Goal: Transaction & Acquisition: Purchase product/service

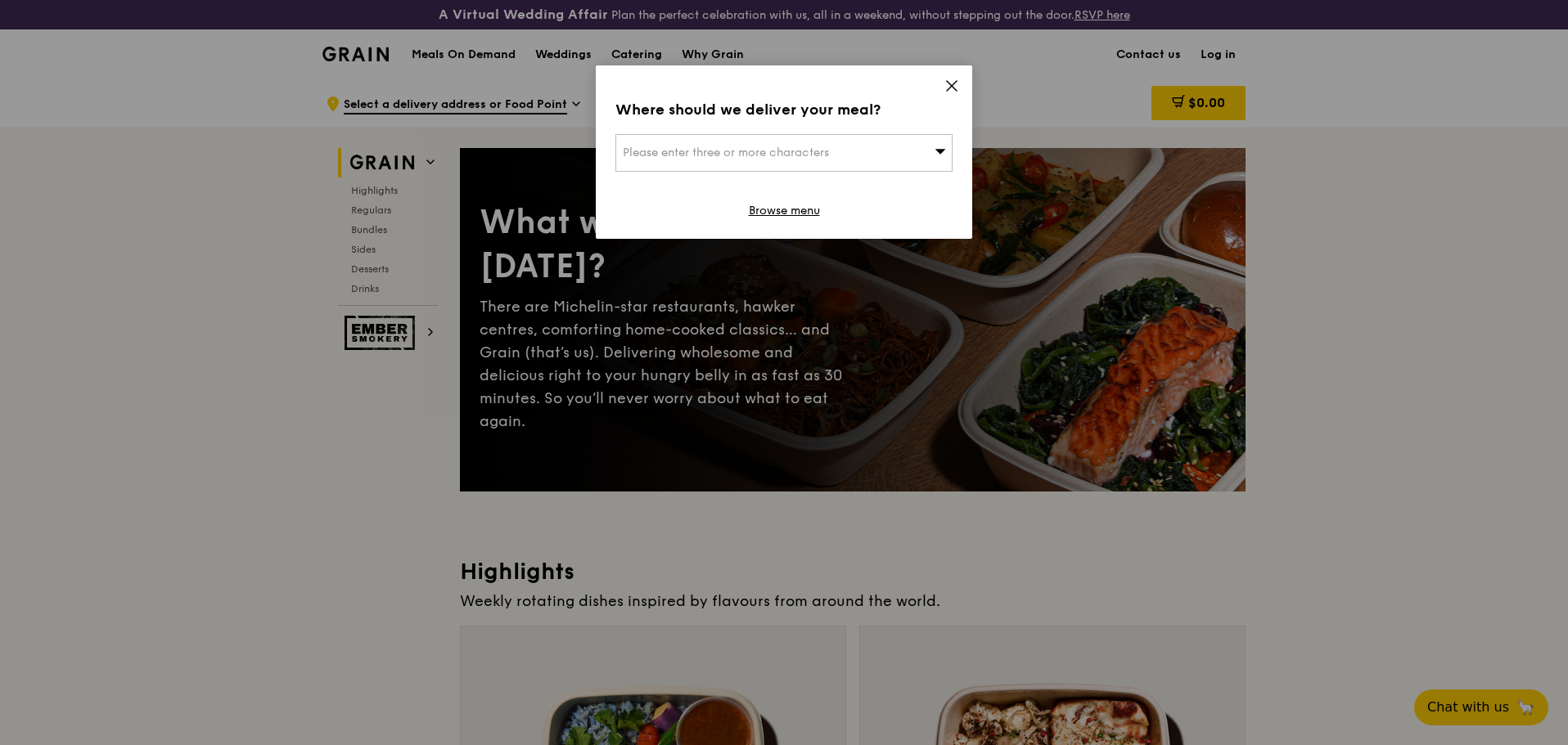
click at [956, 82] on icon at bounding box center [952, 86] width 10 height 10
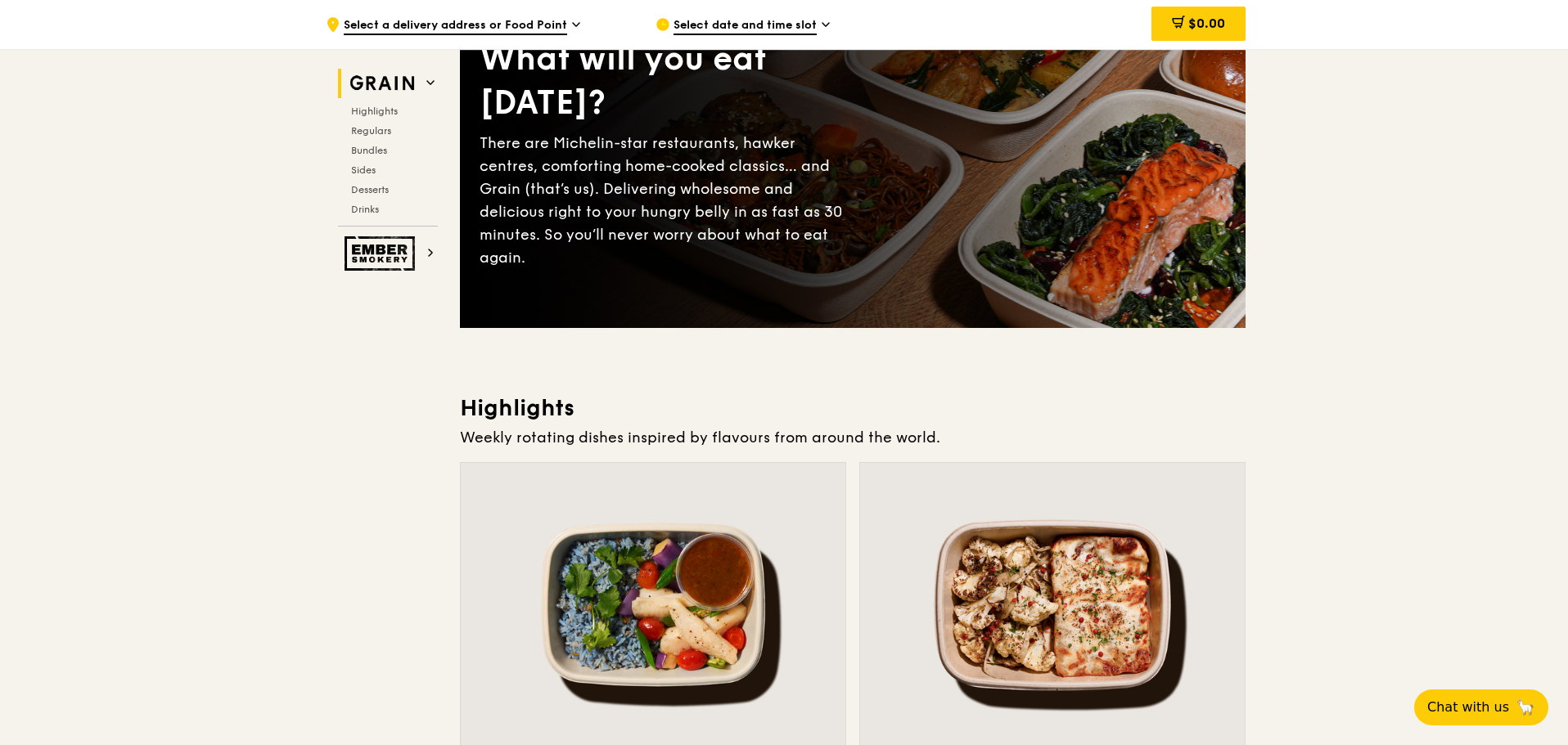
scroll to position [410, 0]
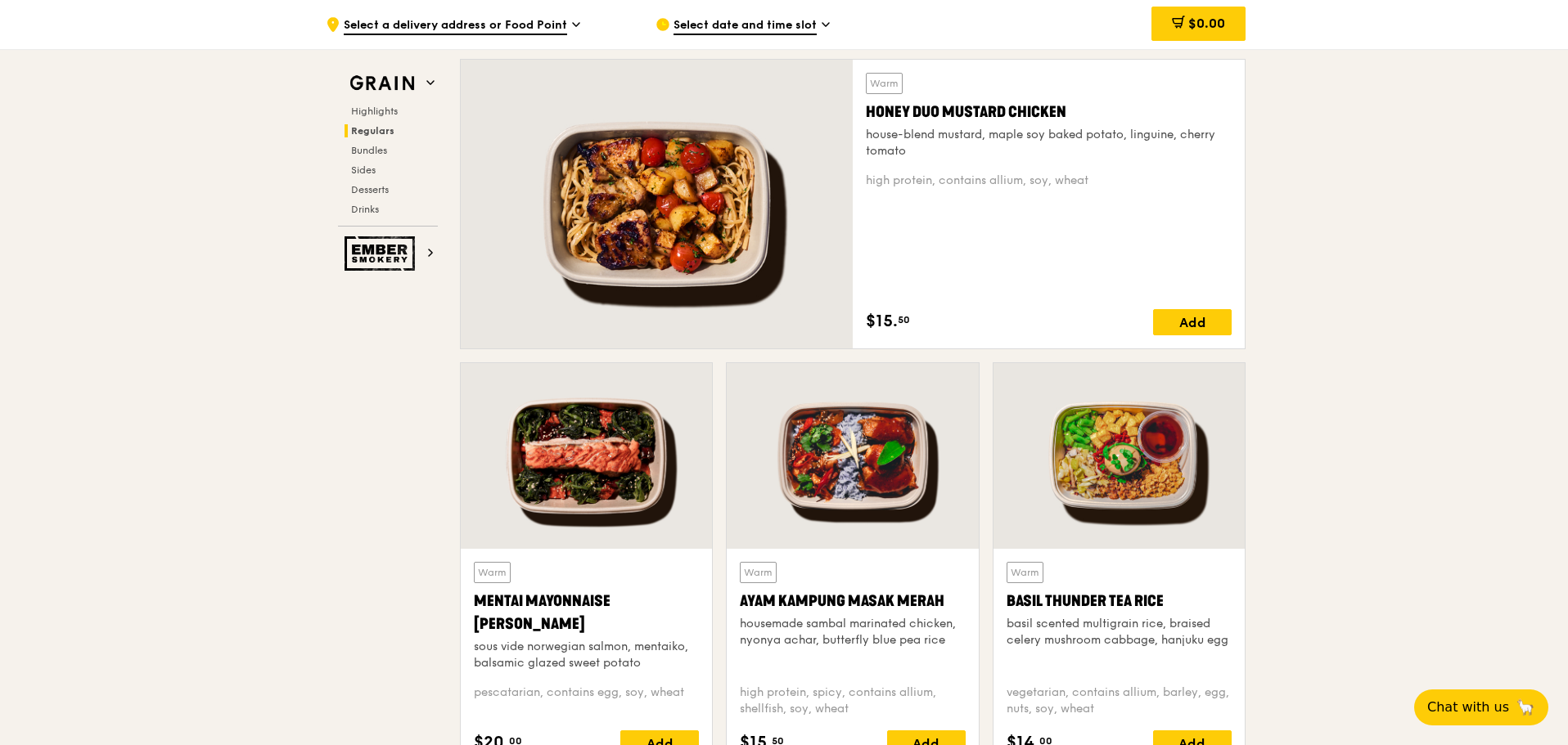
scroll to position [1146, 0]
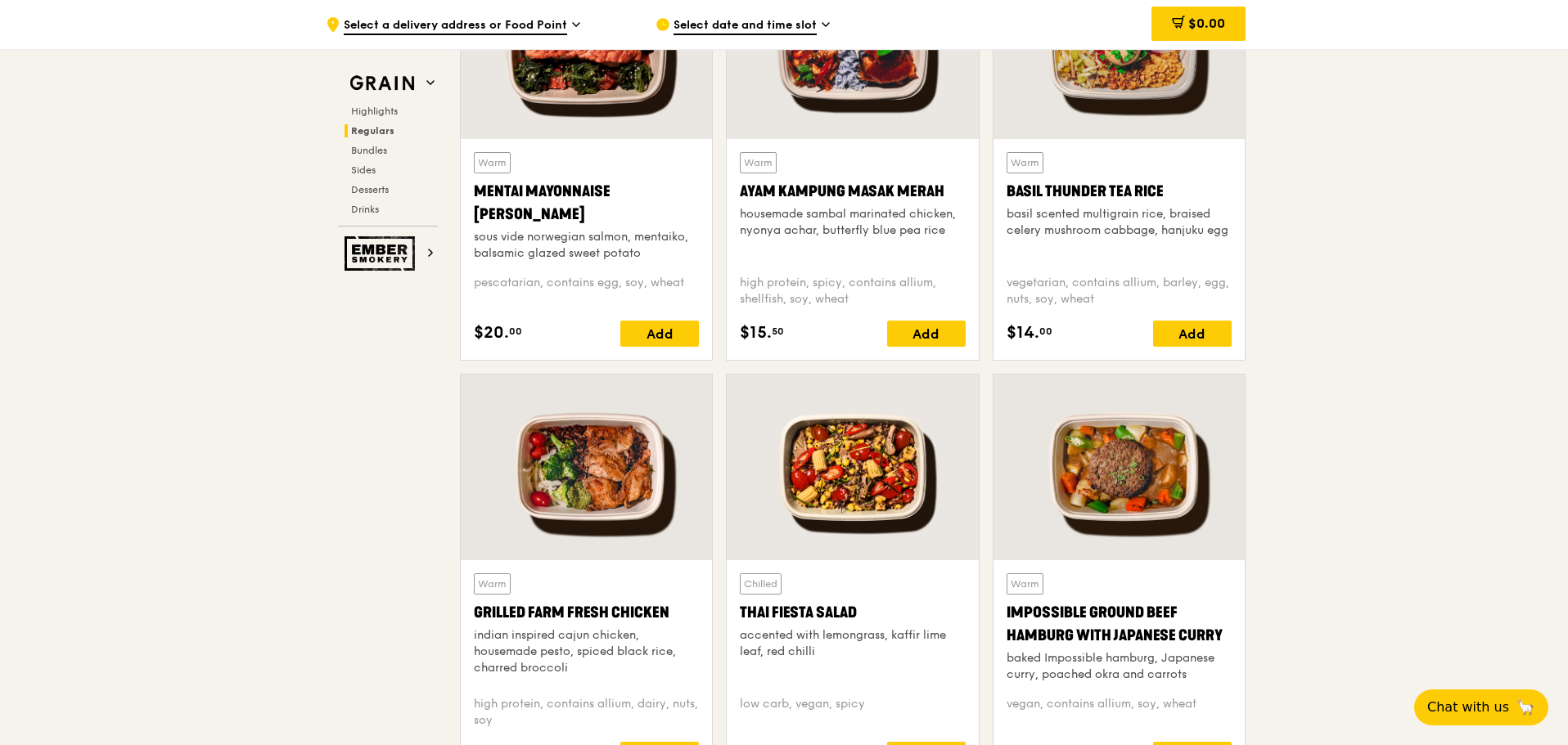
scroll to position [1554, 0]
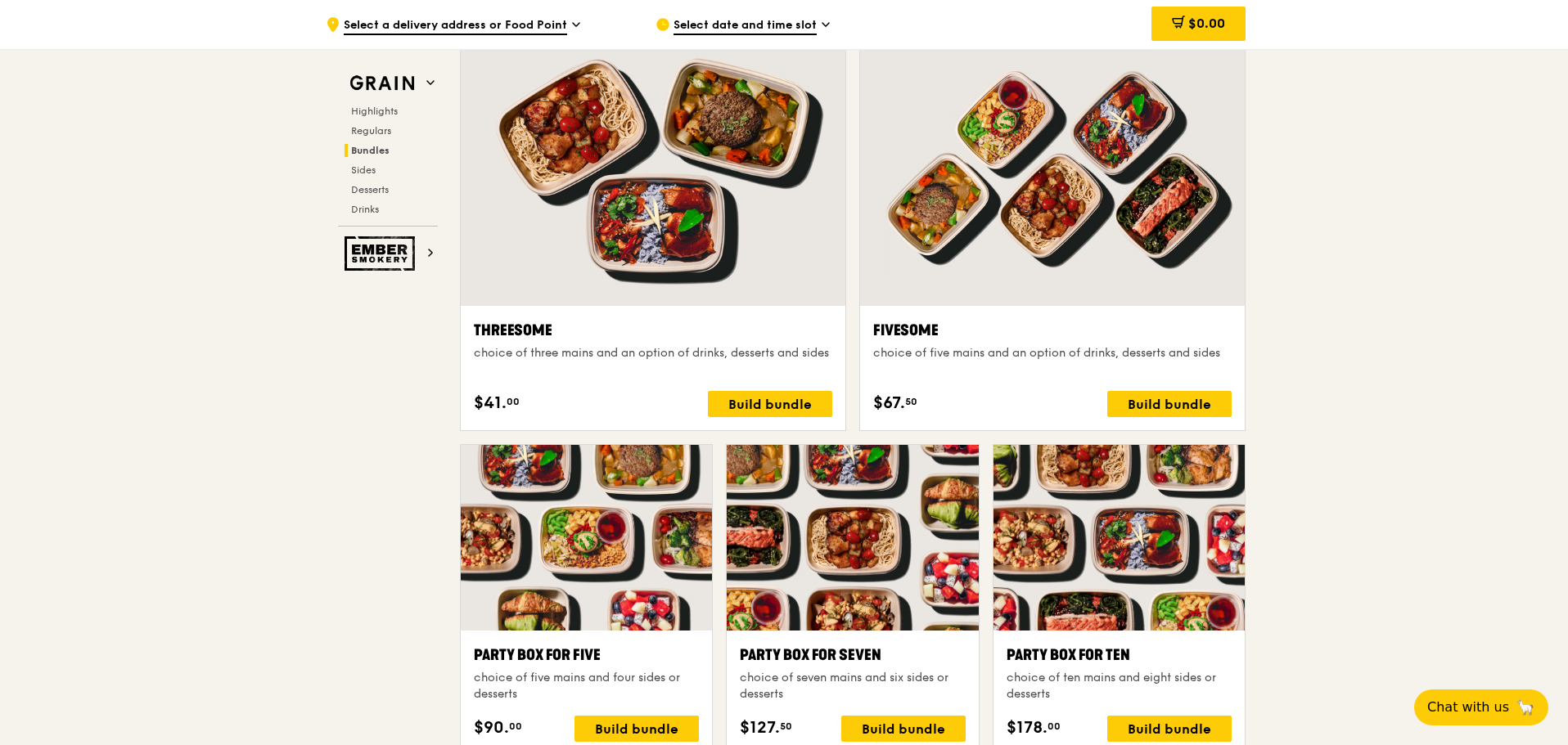
scroll to position [3192, 0]
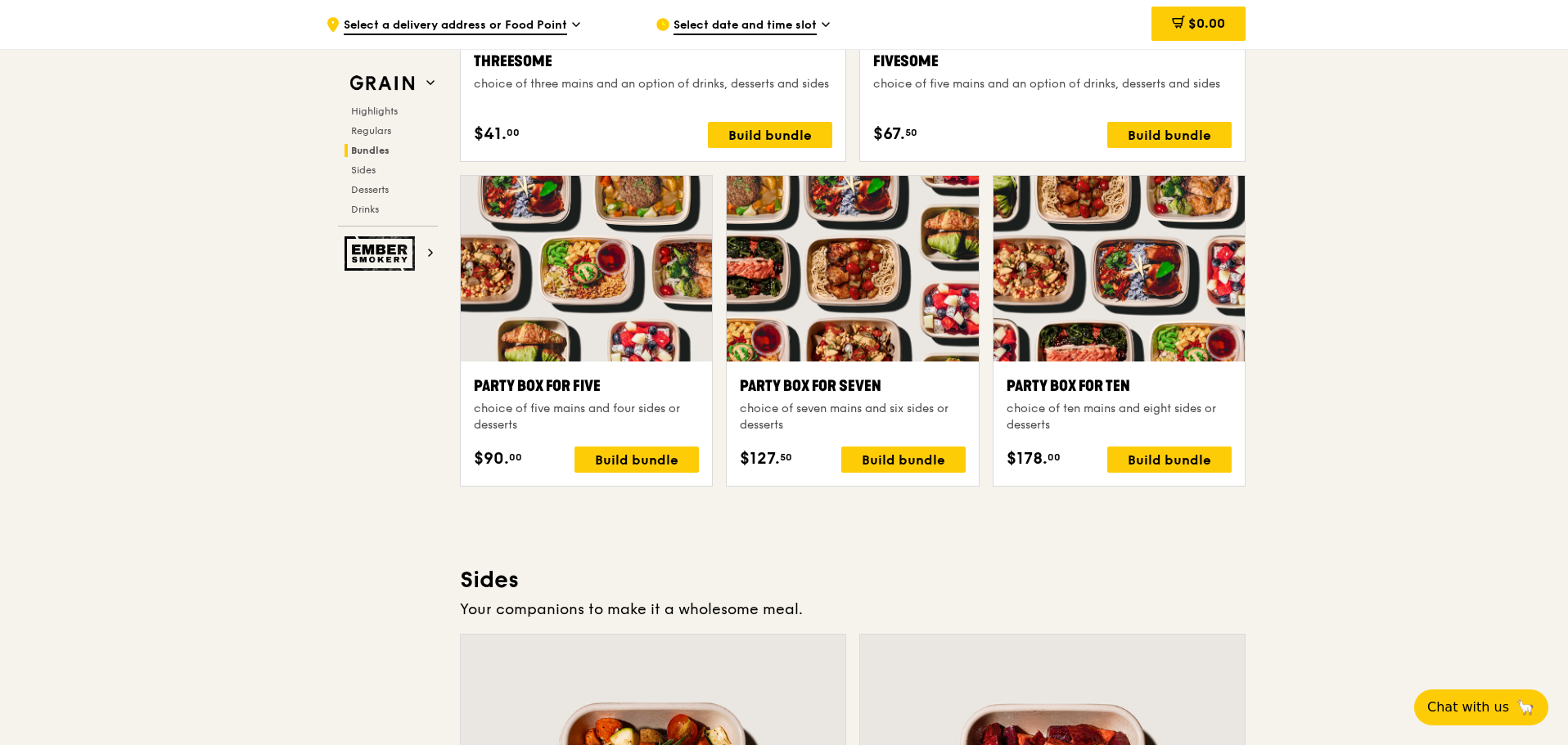
click at [1390, 358] on div ".cls-1 { fill: none; stroke: #fff; stroke-linecap: round; stroke-linejoin: roun…" at bounding box center [784, 350] width 1568 height 6927
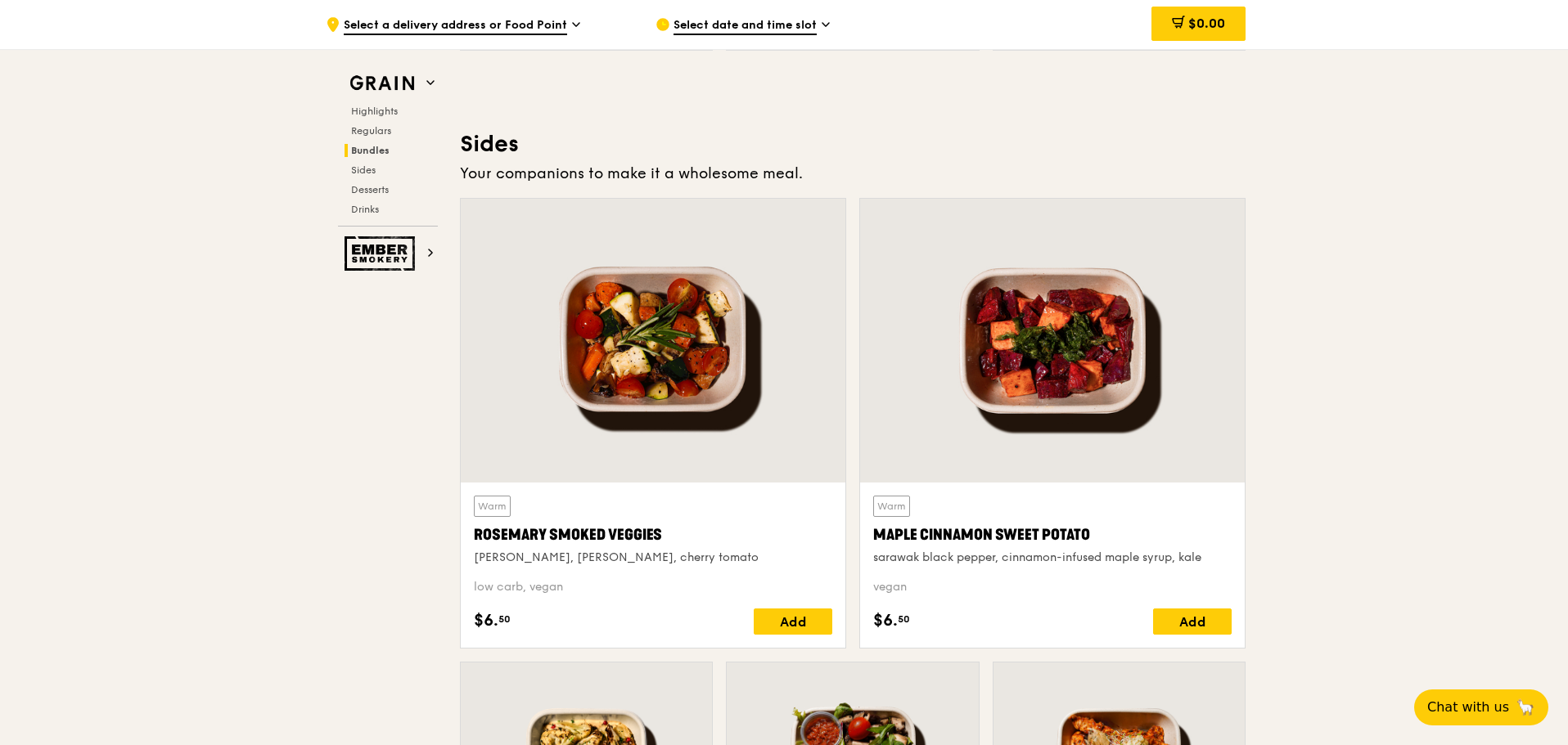
scroll to position [3765, 0]
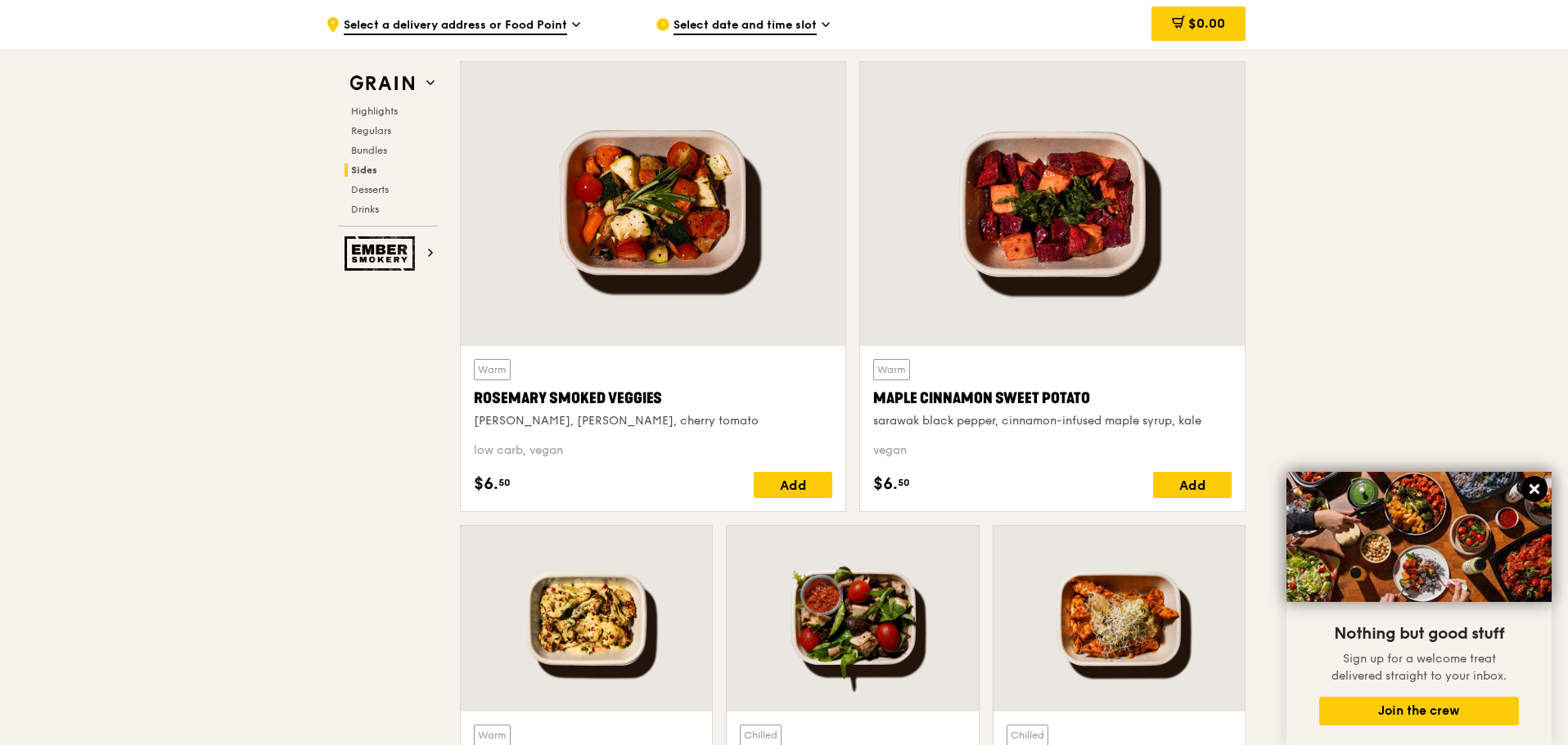
click at [1535, 491] on icon at bounding box center [1534, 490] width 10 height 10
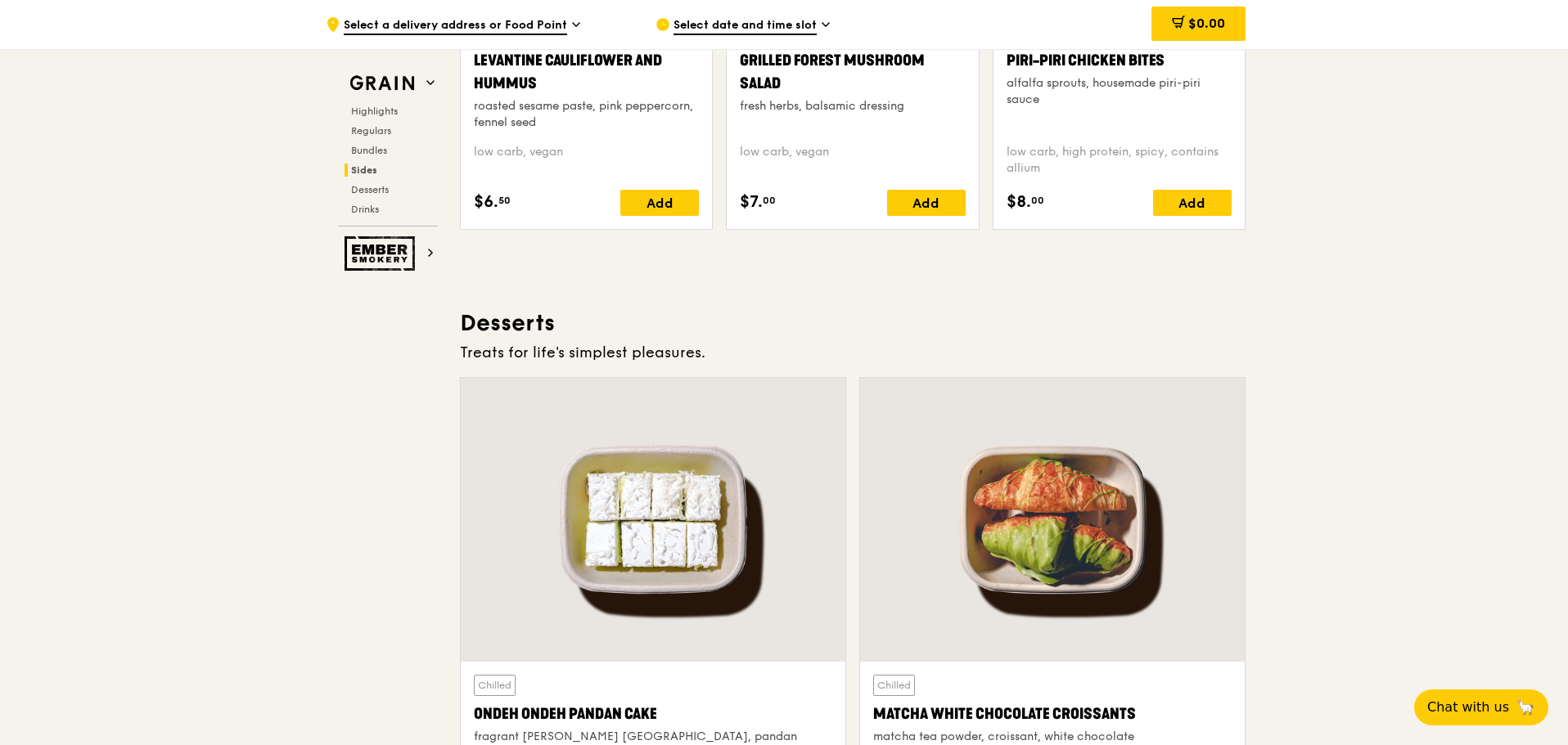
scroll to position [4191, 0]
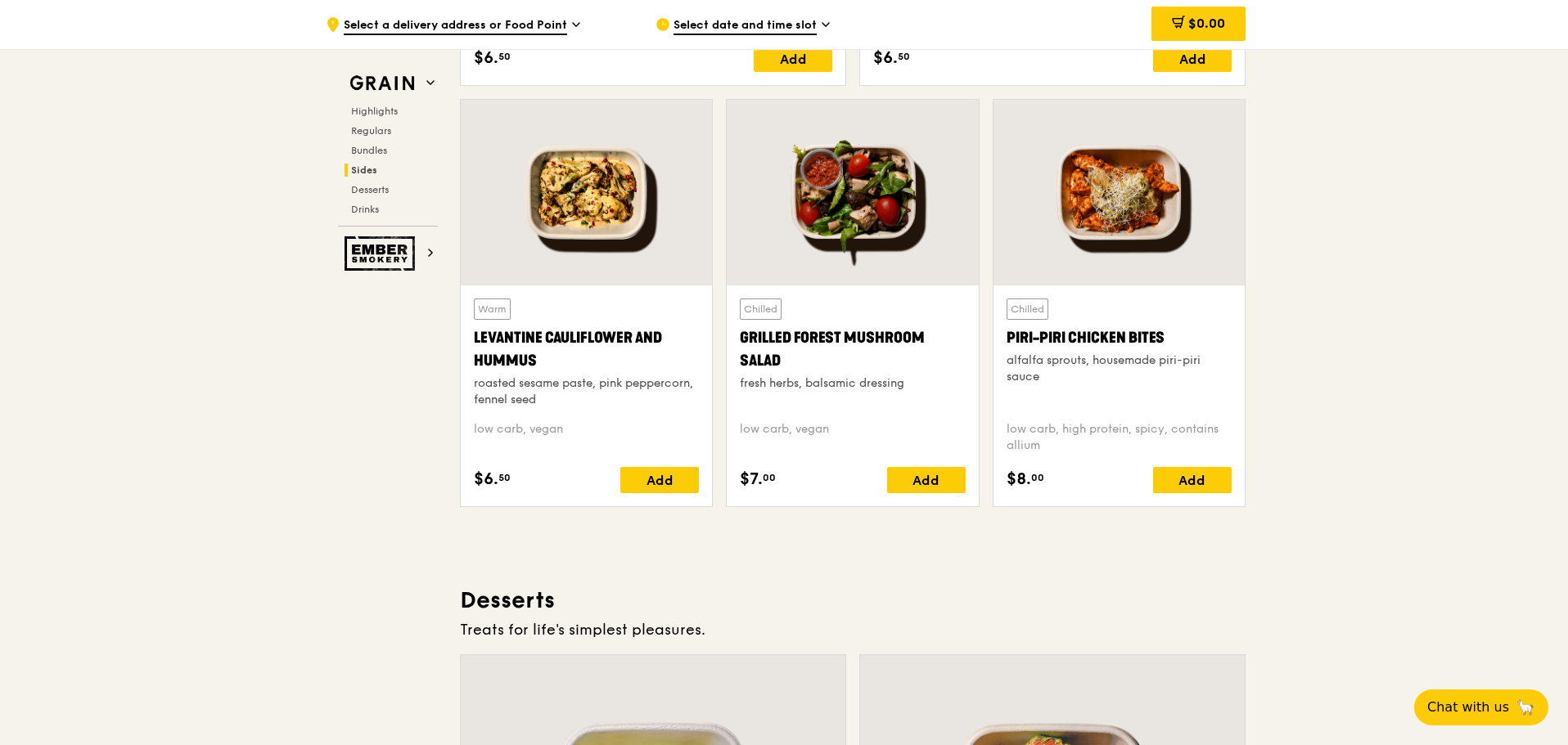
drag, startPoint x: 1368, startPoint y: 517, endPoint x: 1378, endPoint y: 518, distance: 10.0
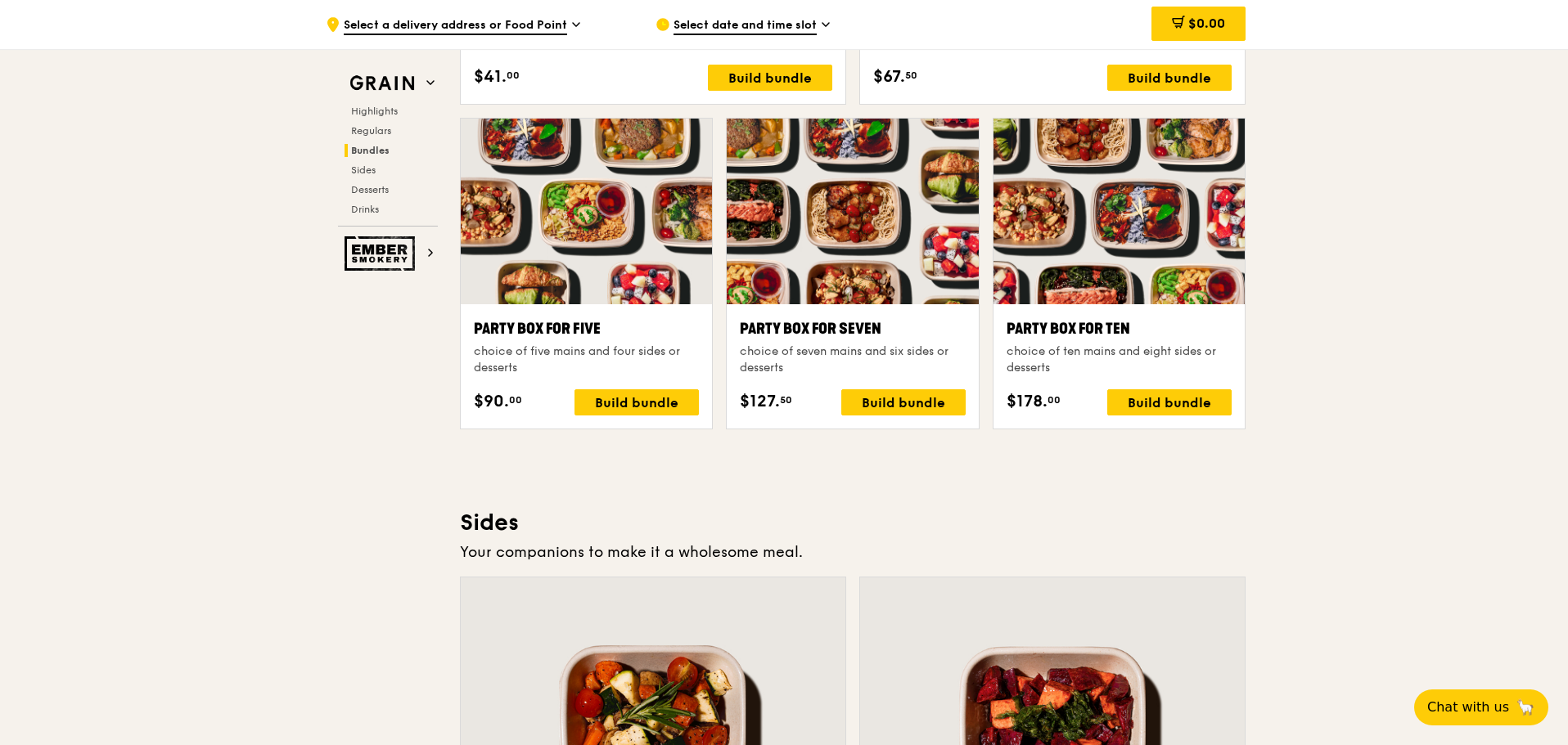
scroll to position [3209, 0]
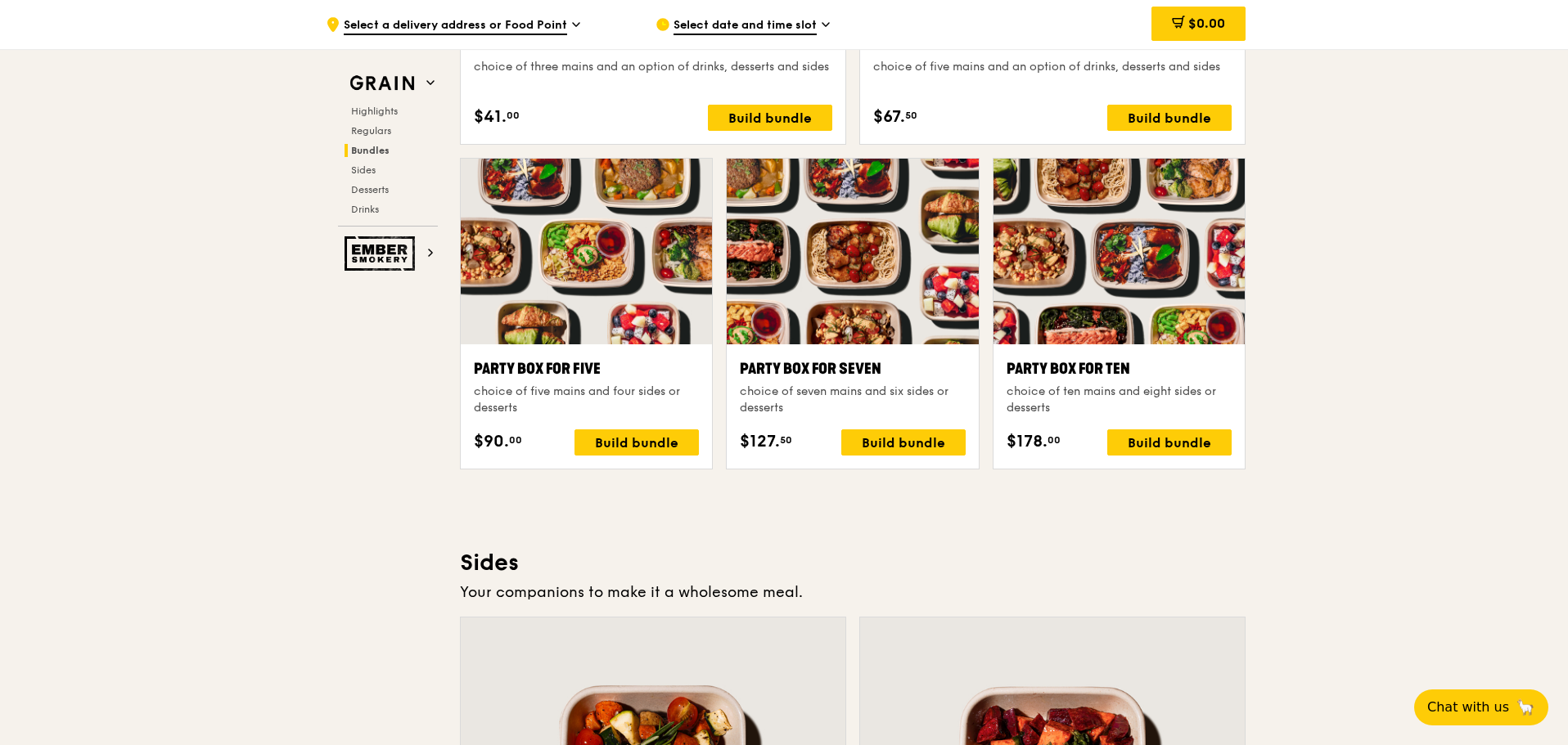
click at [1463, 355] on div ".cls-1 { fill: none; stroke: #fff; stroke-linecap: round; stroke-linejoin: roun…" at bounding box center [784, 332] width 1568 height 6927
click at [1376, 431] on div ".cls-1 { fill: none; stroke: #fff; stroke-linecap: round; stroke-linejoin: roun…" at bounding box center [784, 332] width 1568 height 6927
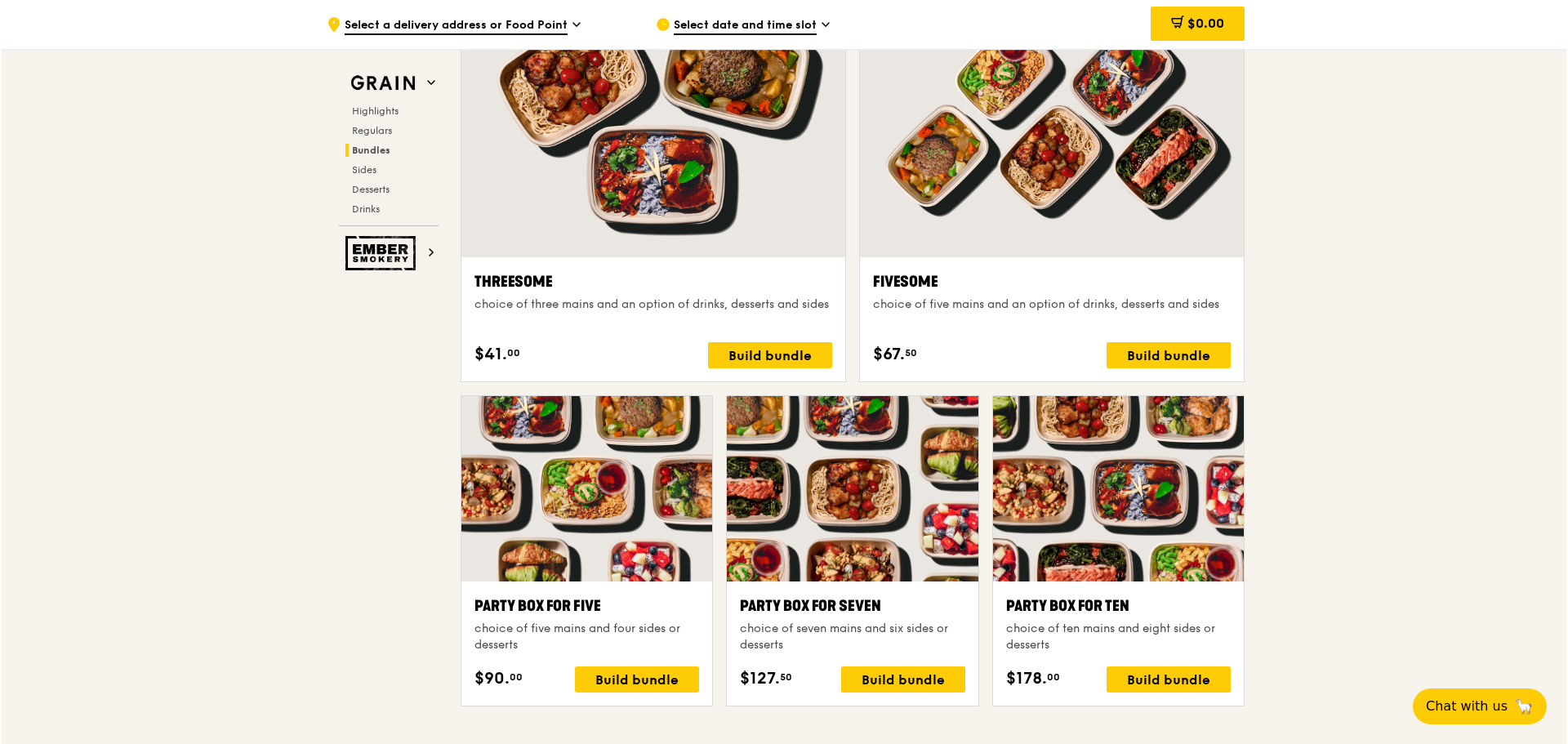
scroll to position [2959, 0]
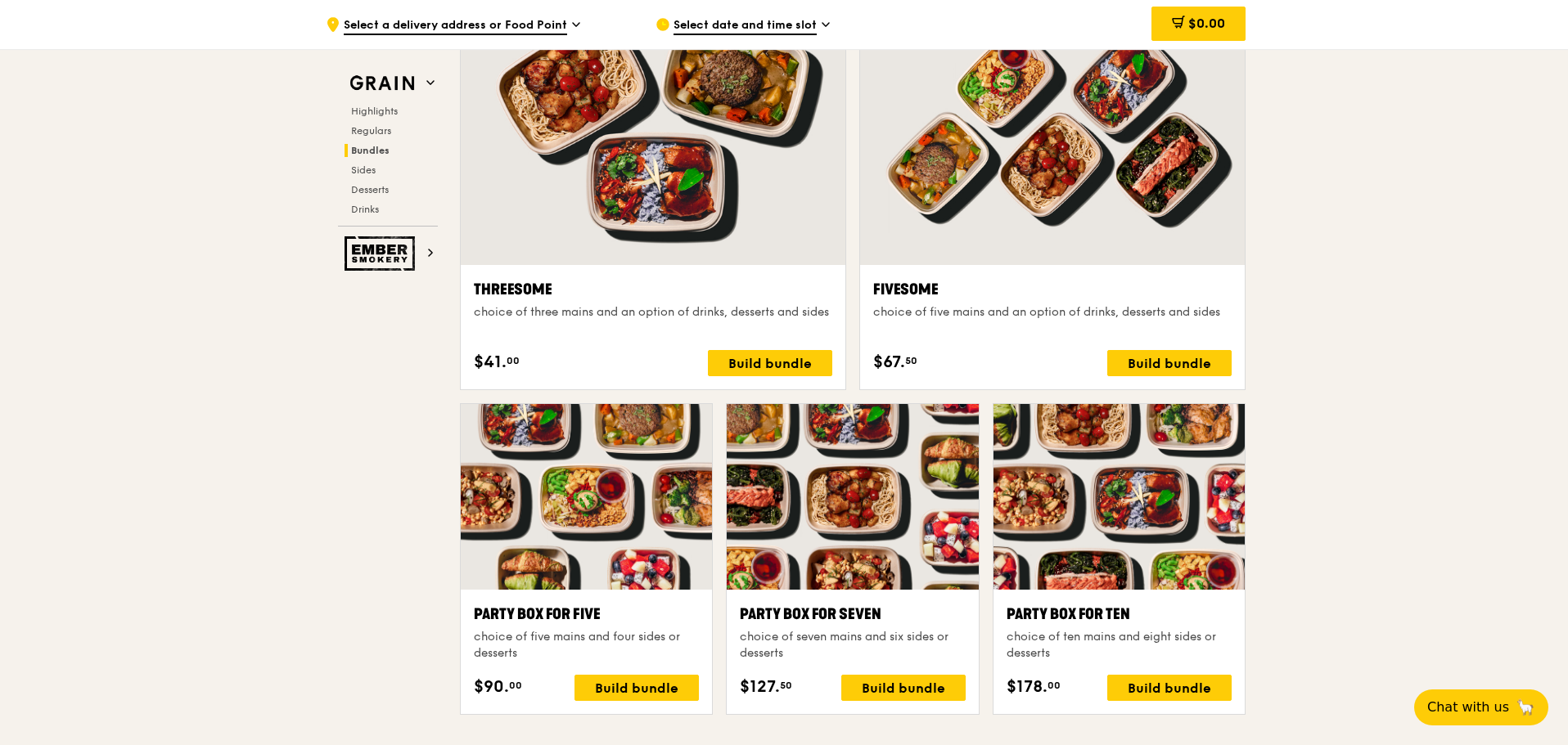
click at [1182, 530] on div at bounding box center [1119, 498] width 251 height 186
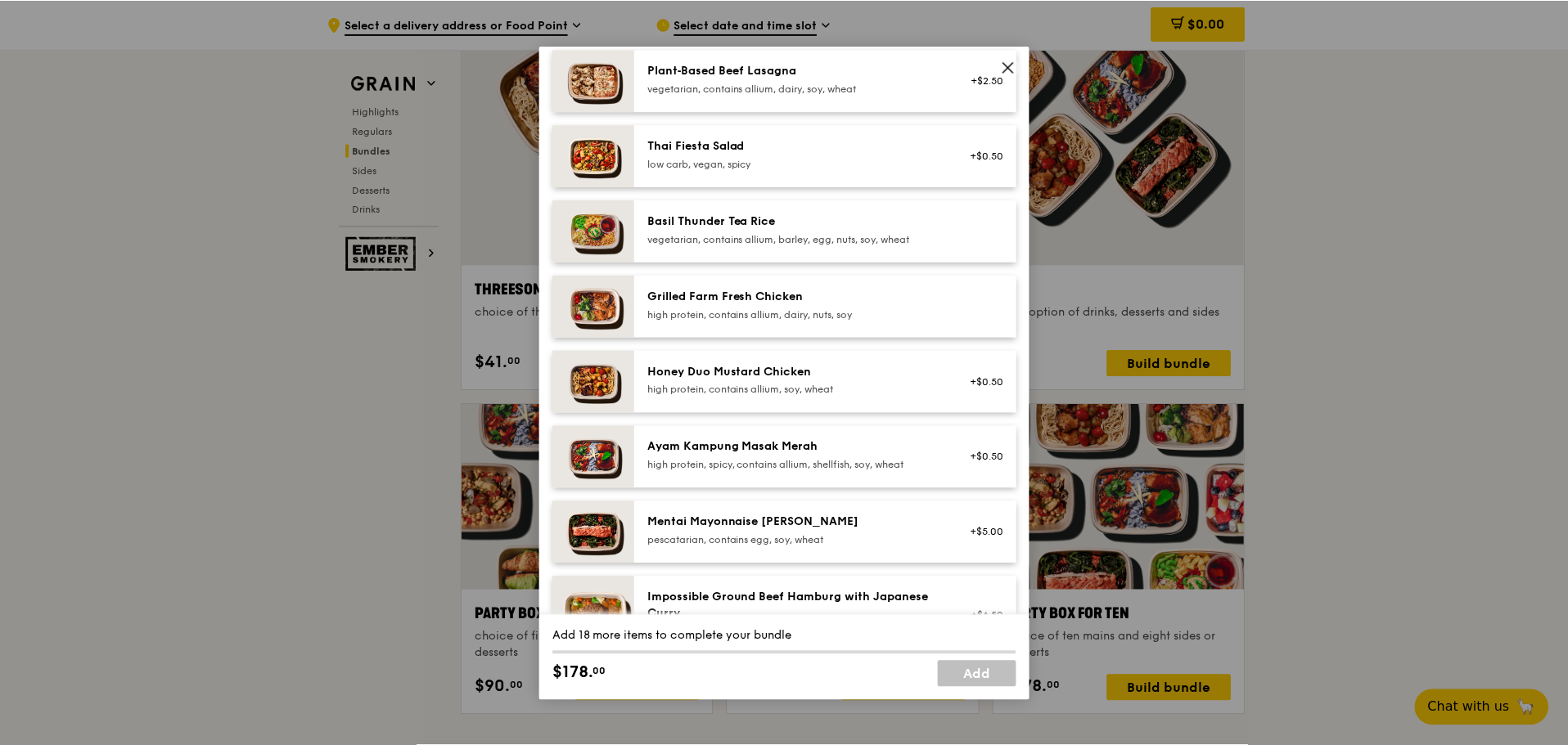
scroll to position [236, 0]
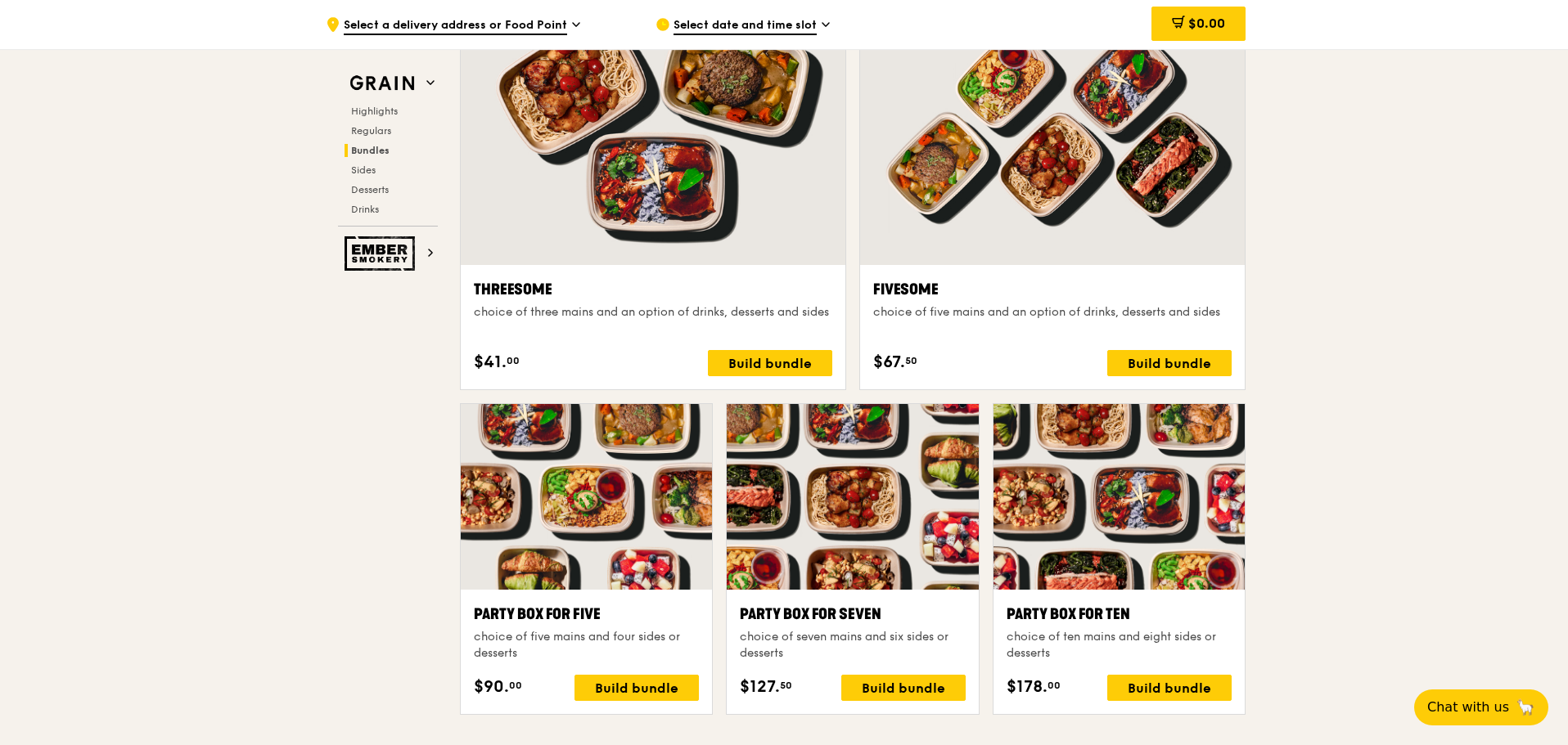
click at [415, 17] on span "Select a delivery address or Food Point" at bounding box center [455, 26] width 224 height 18
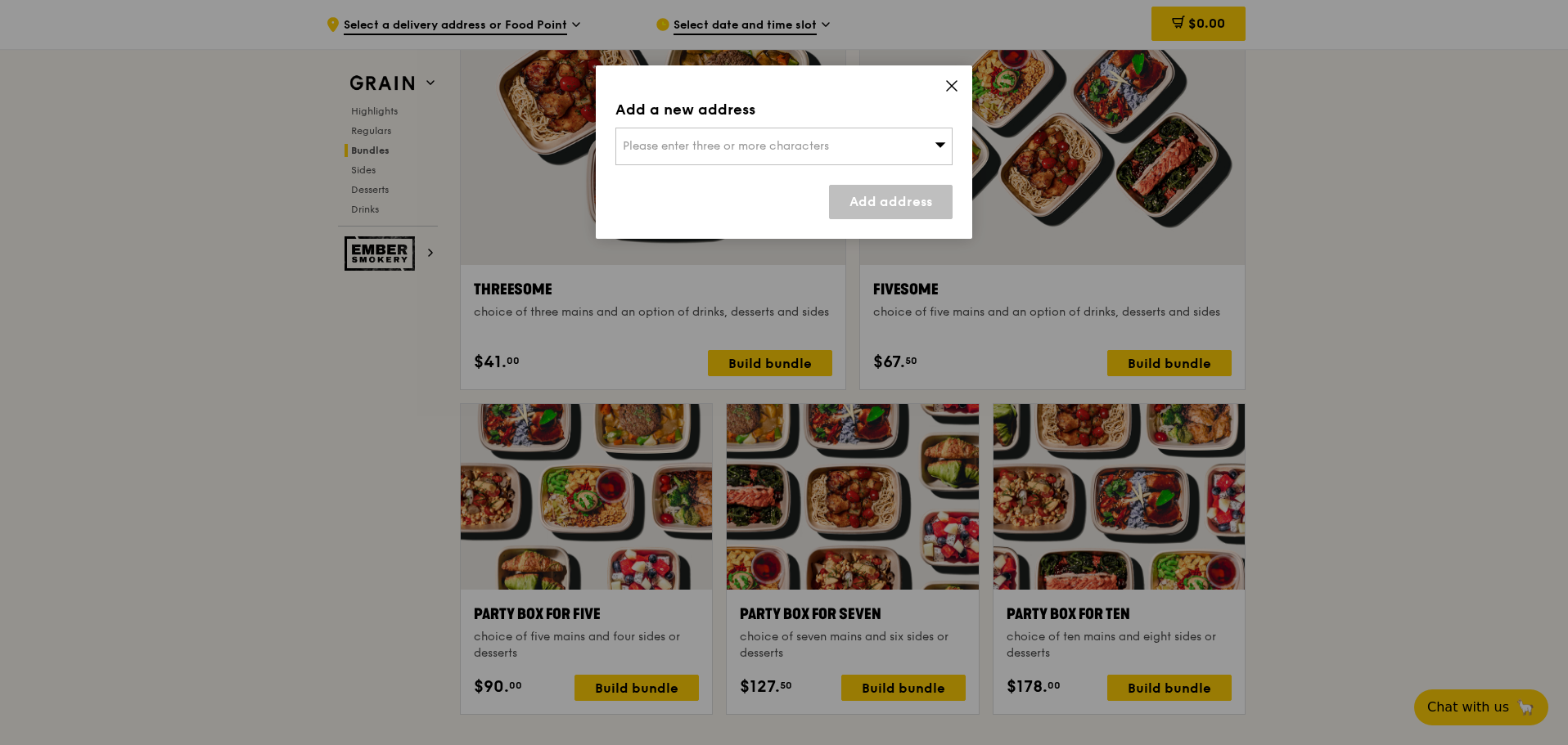
click at [824, 140] on span "Please enter three or more characters" at bounding box center [725, 146] width 206 height 14
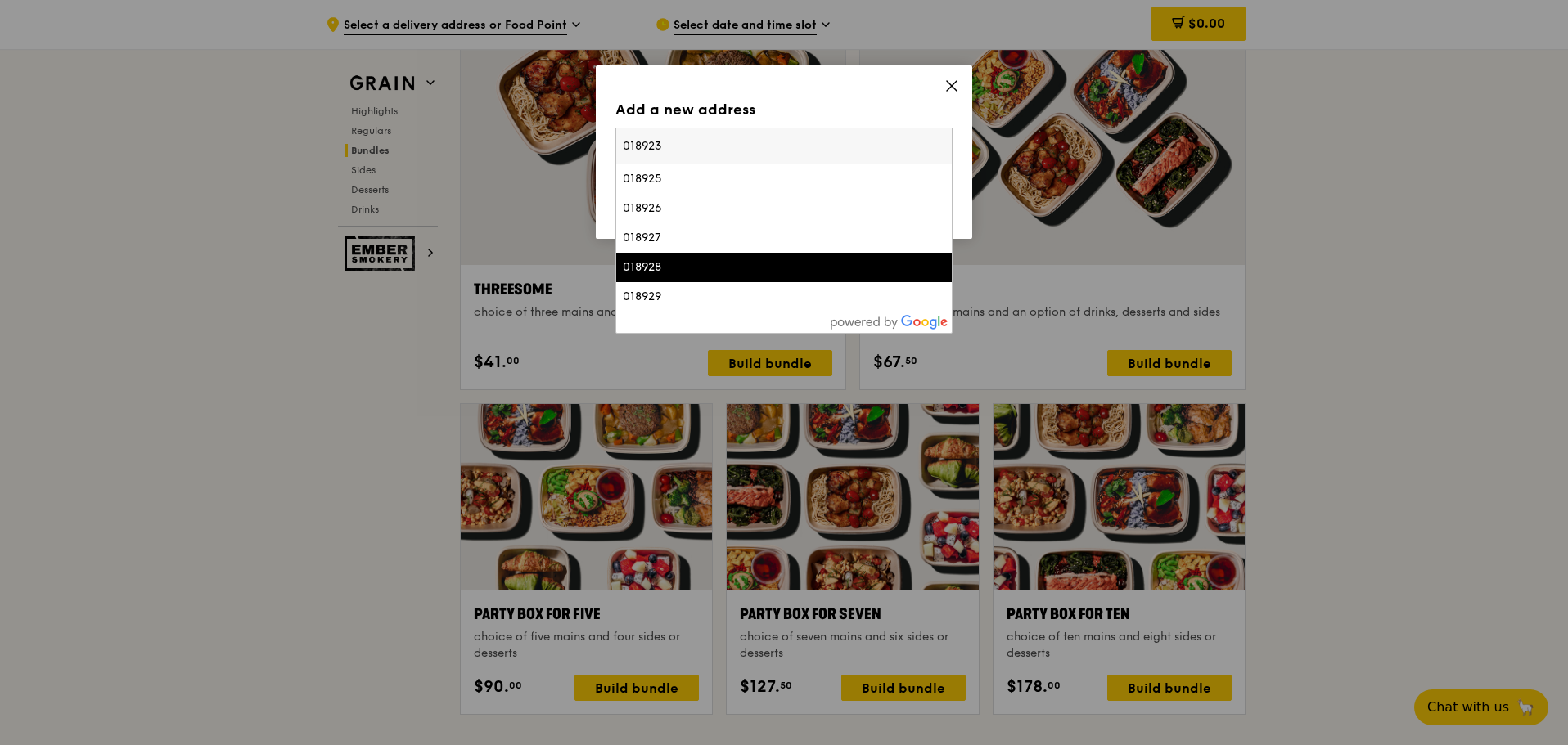
type input "018923"
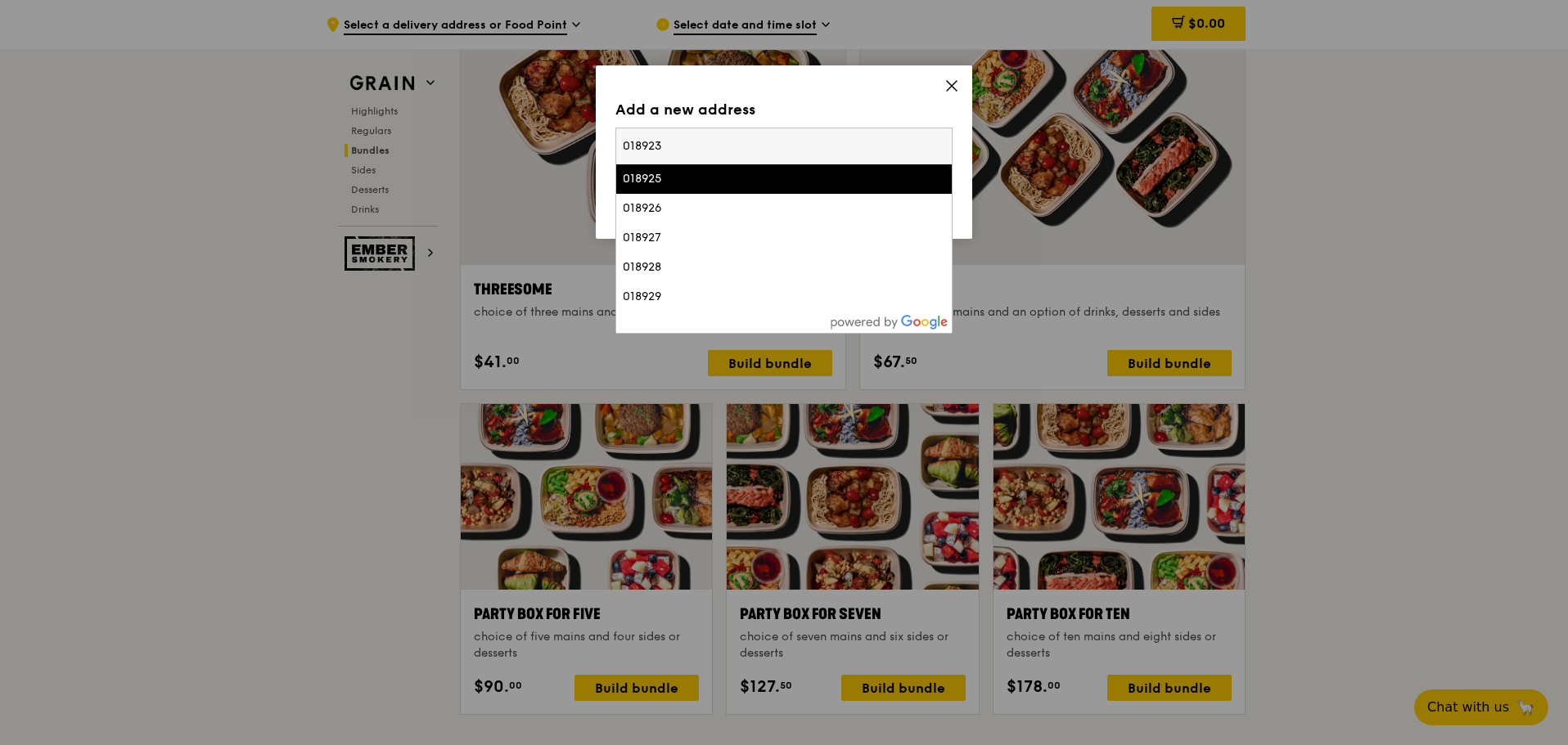
click at [785, 184] on div "018925" at bounding box center [743, 179] width 242 height 17
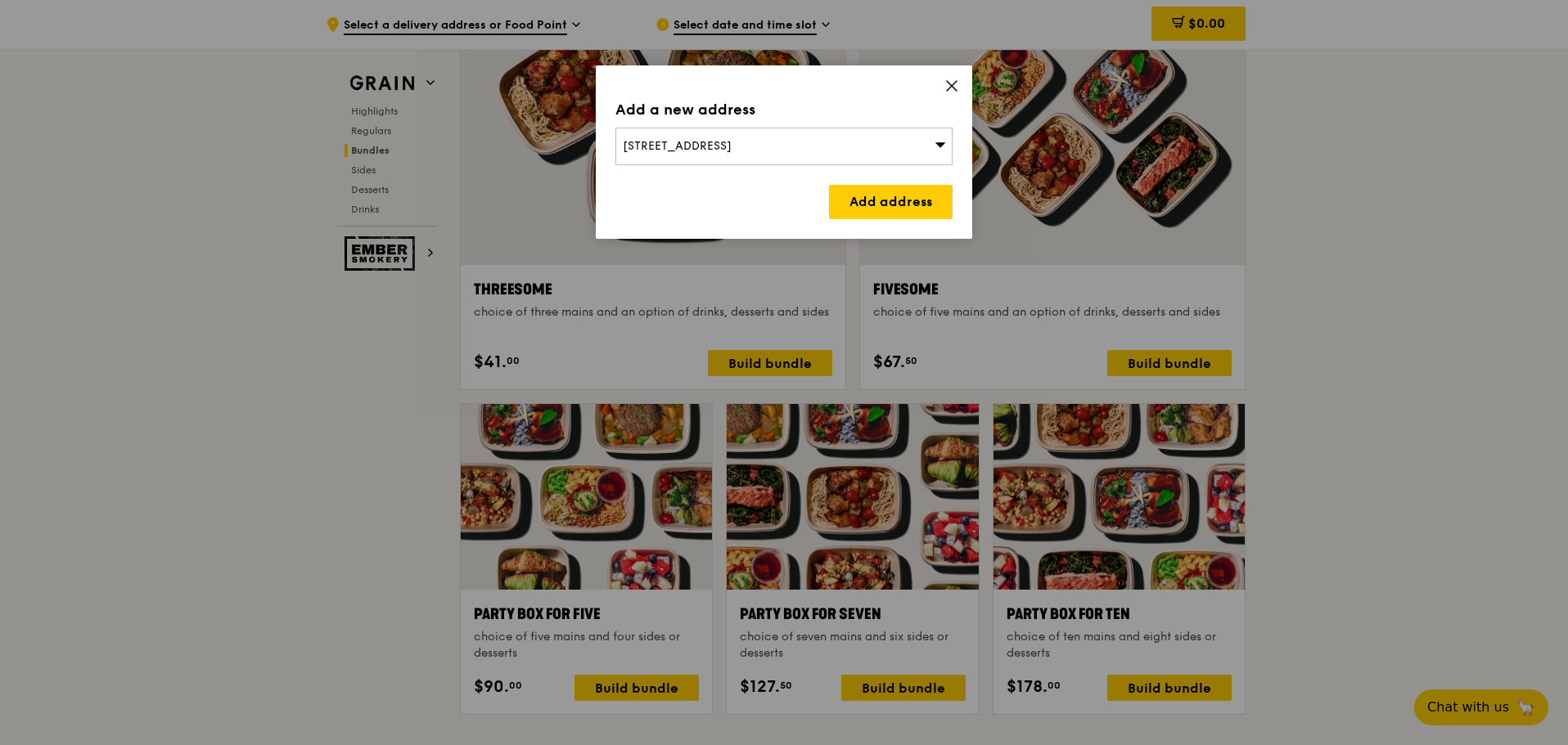
click at [860, 150] on div "21 Park Street, Singapore 018925" at bounding box center [784, 146] width 337 height 38
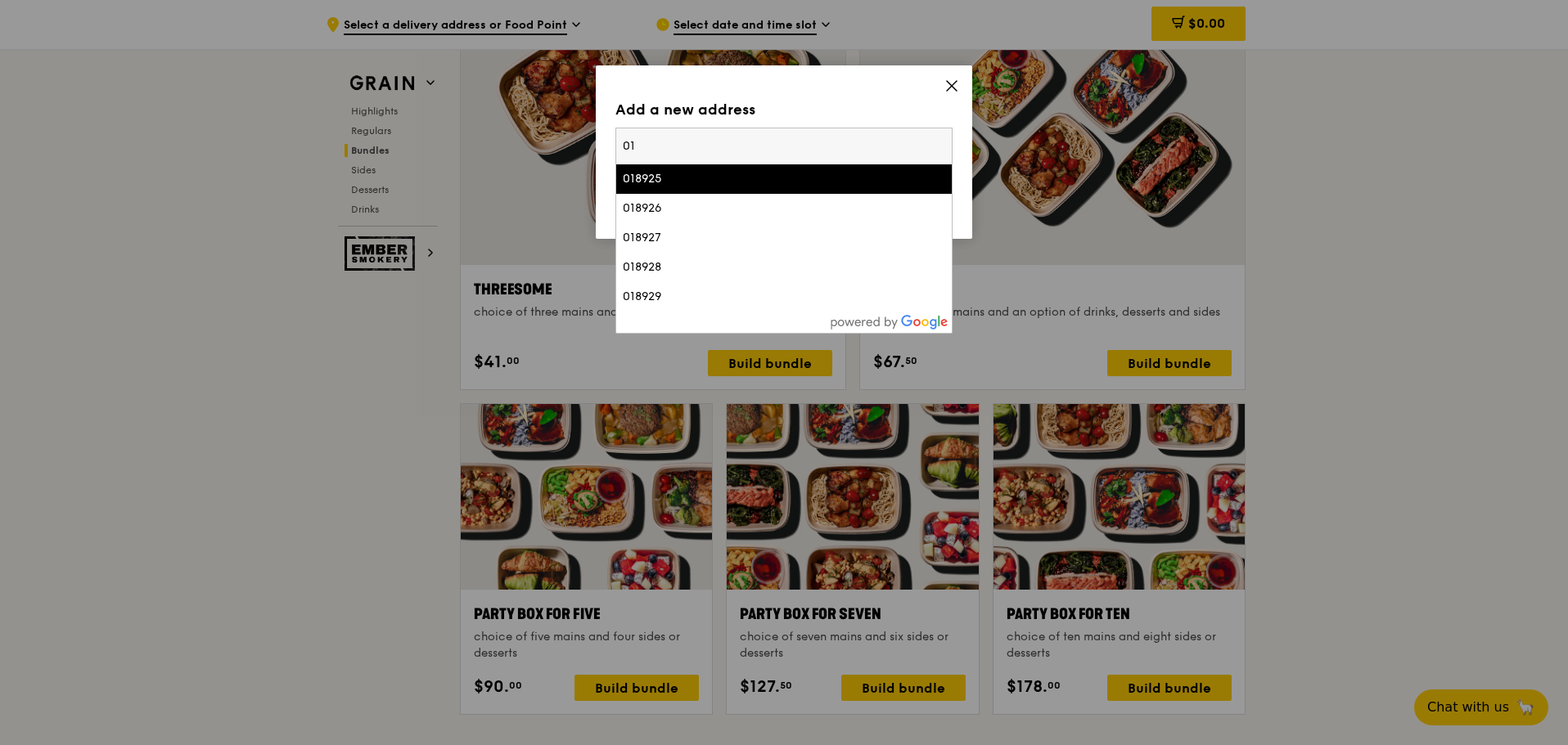
type input "0"
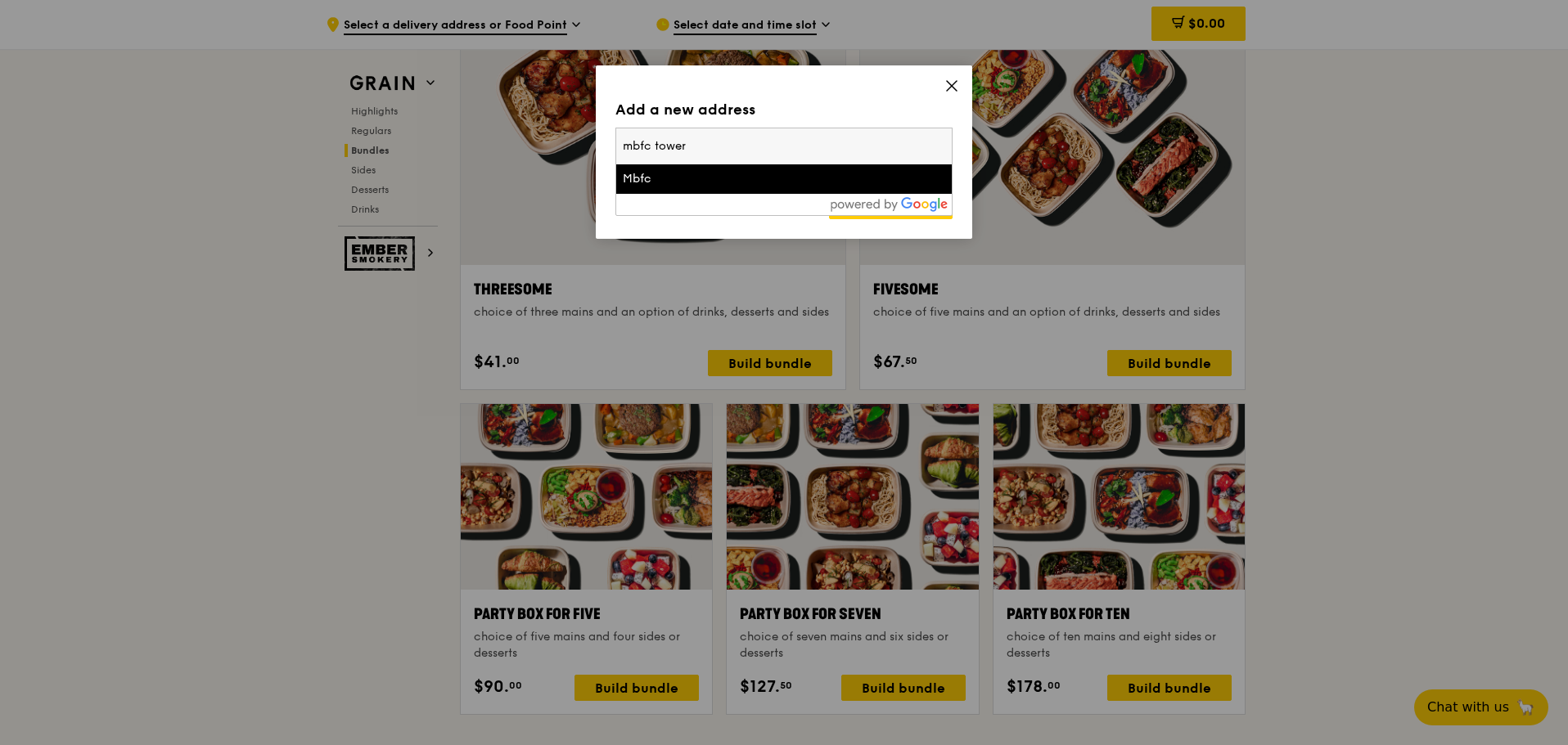
type input "mbfc tower 3"
click at [681, 185] on div "Mbfc" at bounding box center [743, 179] width 242 height 17
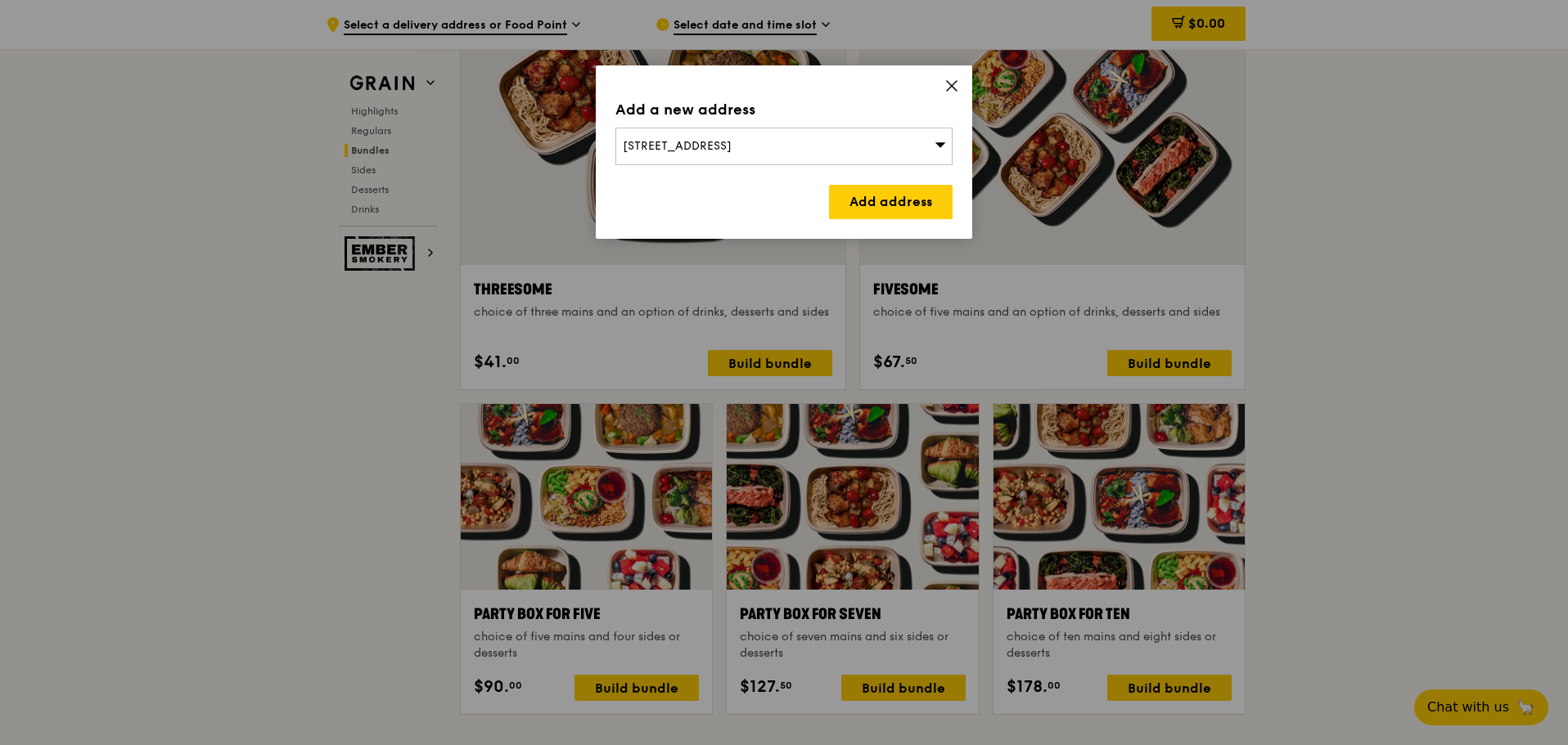
click at [844, 133] on div "8 Marina Boulevard, Singapore 018981" at bounding box center [784, 146] width 337 height 38
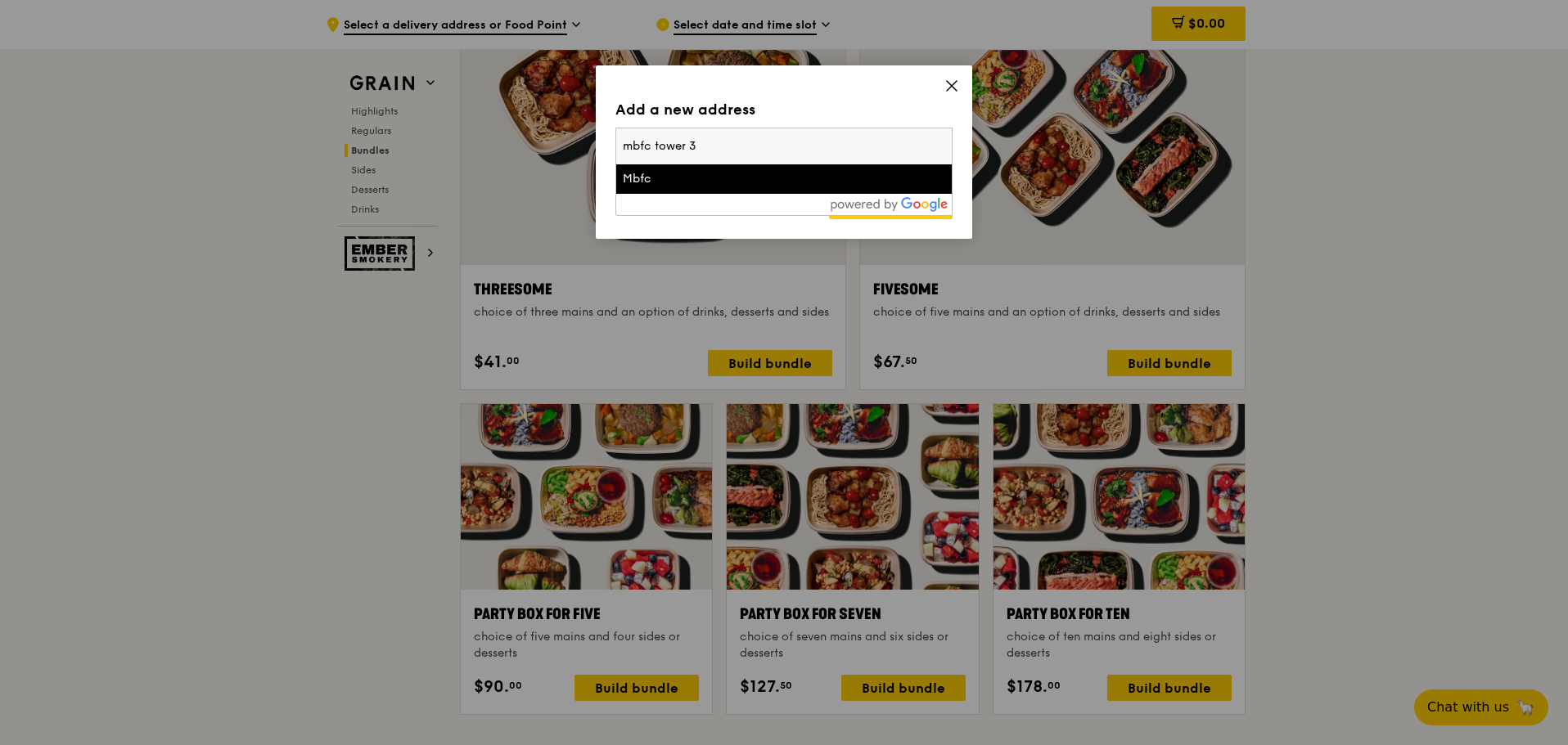
drag, startPoint x: 869, startPoint y: 139, endPoint x: 427, endPoint y: 143, distance: 442.0
click at [426, 143] on div "Add a new address 8 Marina Boulevard, Singapore 018981 mbfc tower 3 Mbfc Add ad…" at bounding box center [784, 372] width 1568 height 745
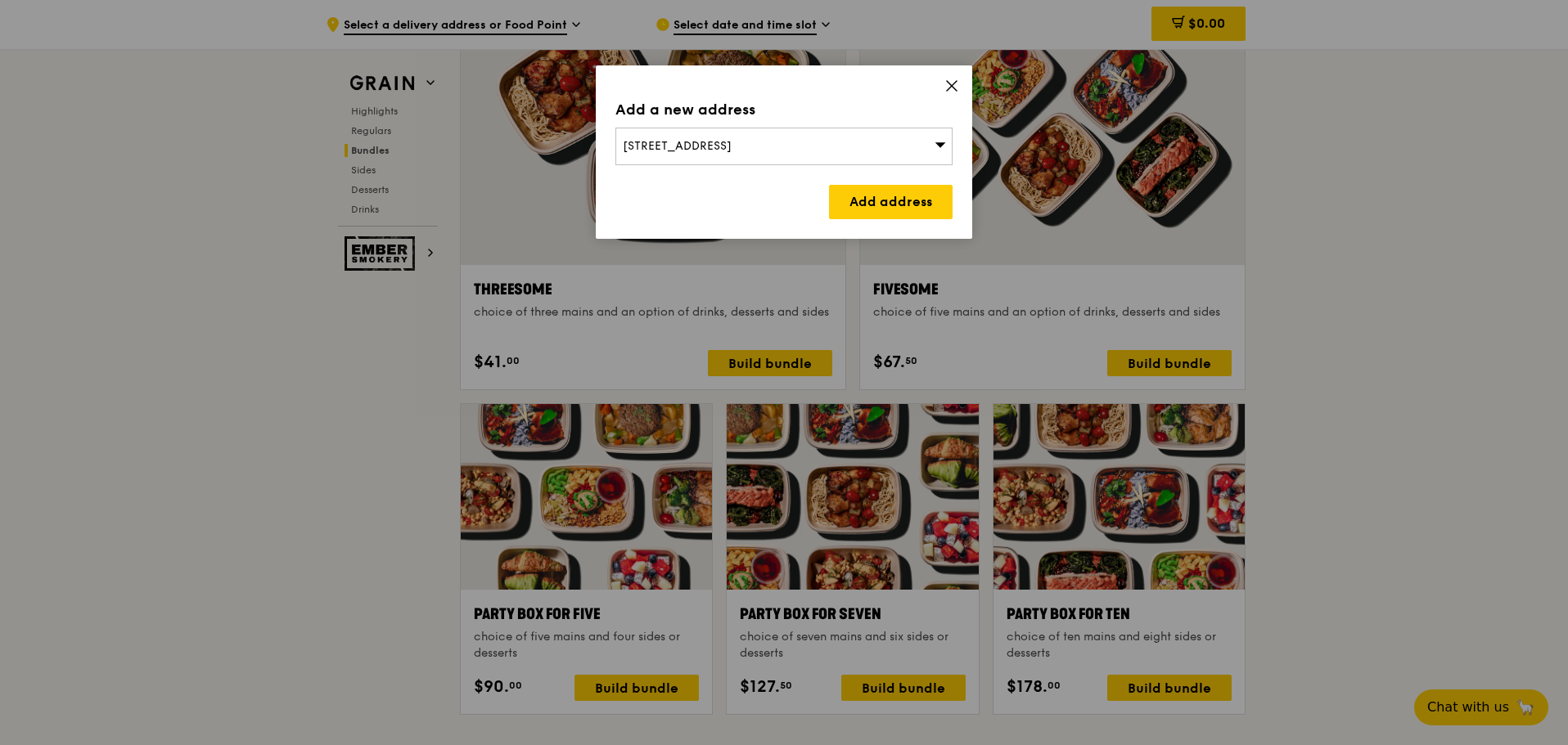
click at [710, 150] on span "8 Marina Boulevard, Singapore 018981" at bounding box center [677, 146] width 109 height 14
type input "018982"
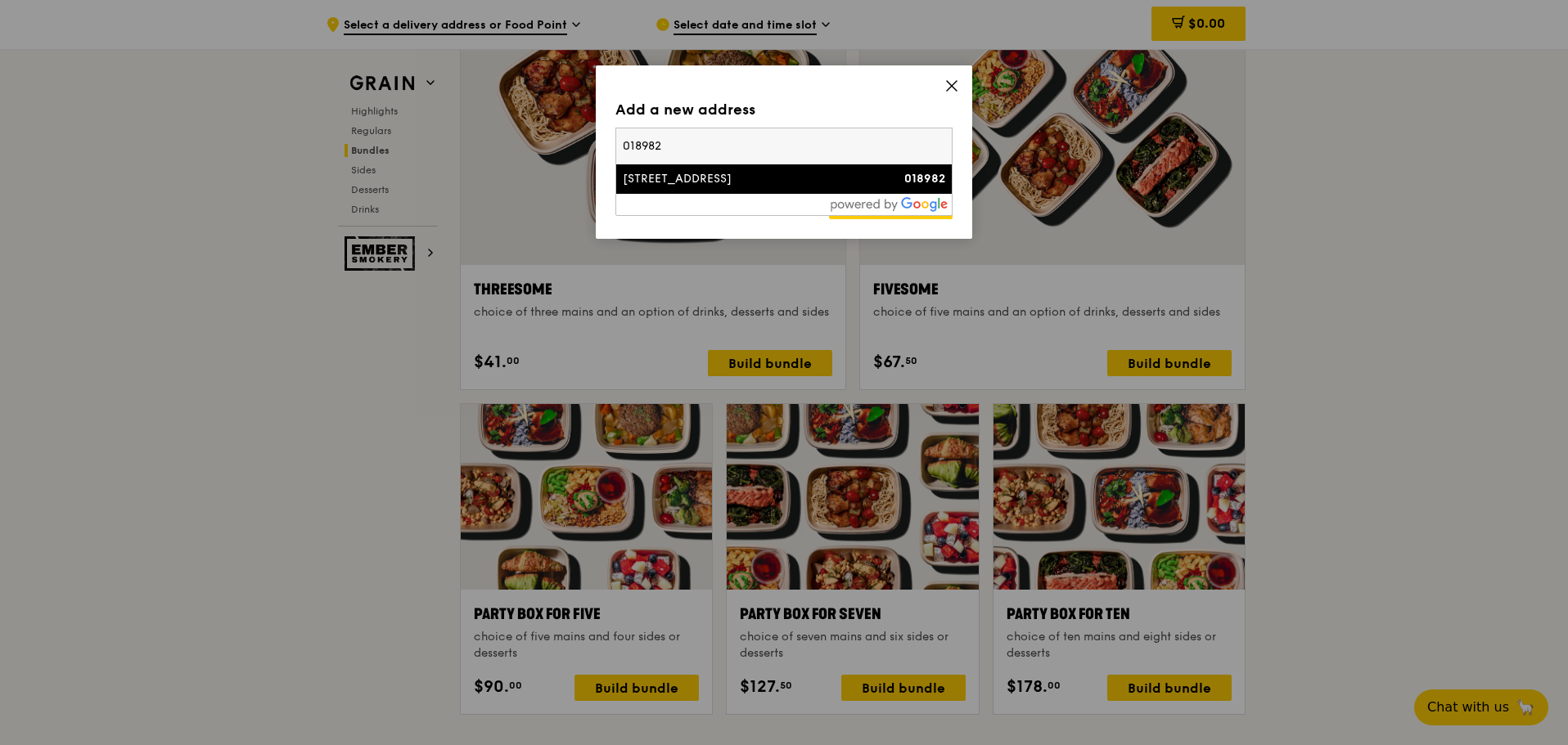
click at [734, 184] on div "12 Marina Boulevard" at bounding box center [743, 179] width 242 height 17
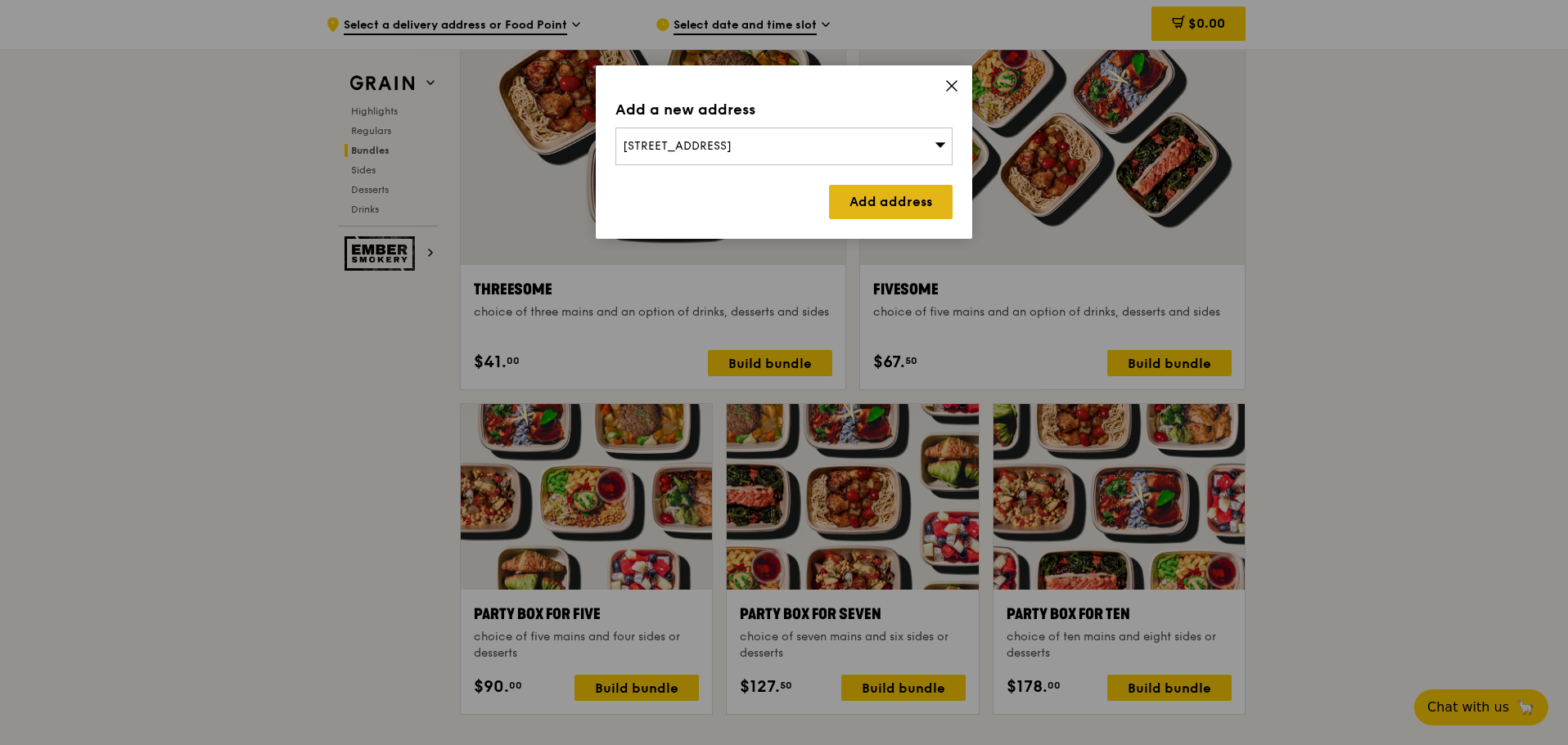
click at [886, 207] on link "Add address" at bounding box center [890, 202] width 124 height 35
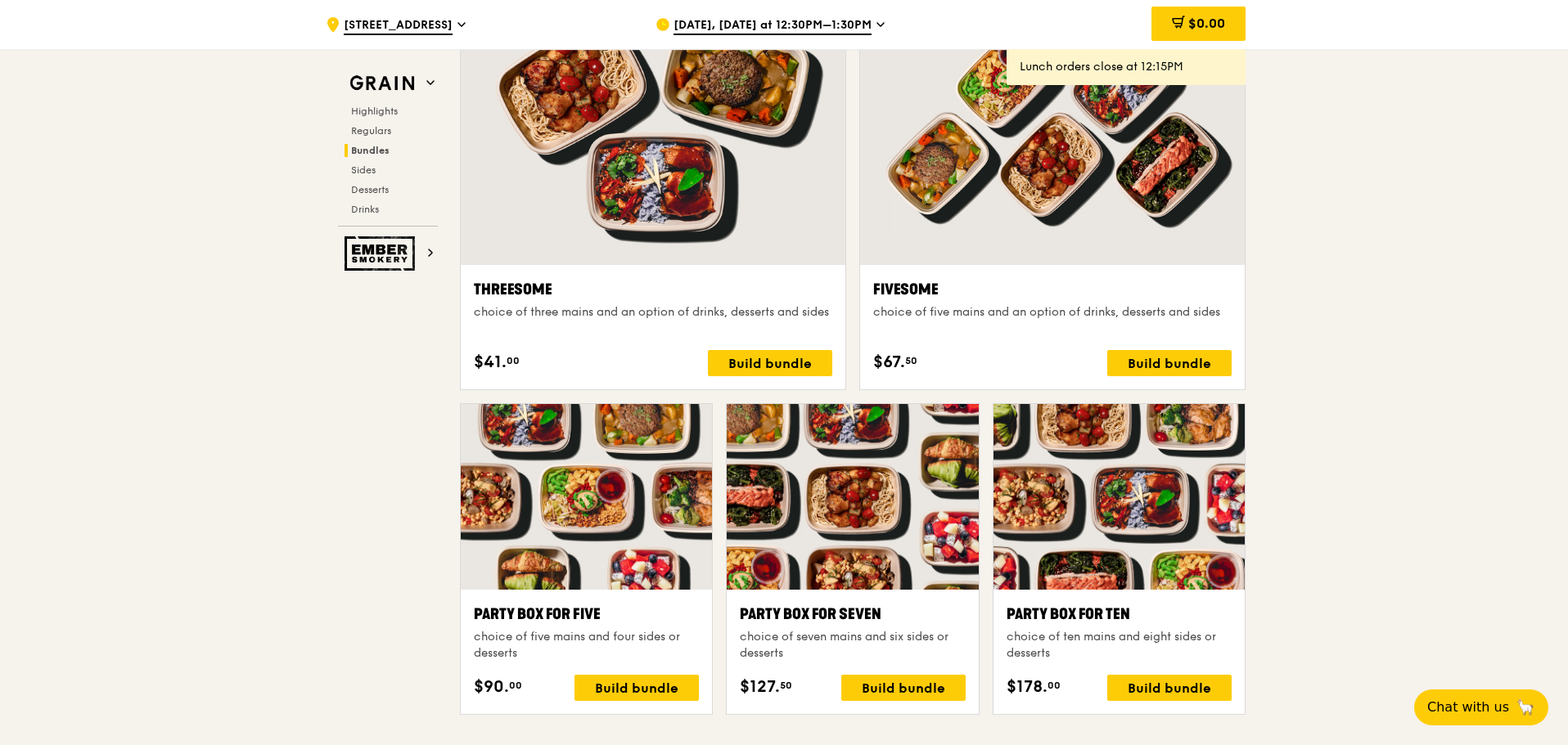
click at [719, 26] on span "Sep 24, Today at 12:30PM–1:30PM" at bounding box center [773, 26] width 198 height 18
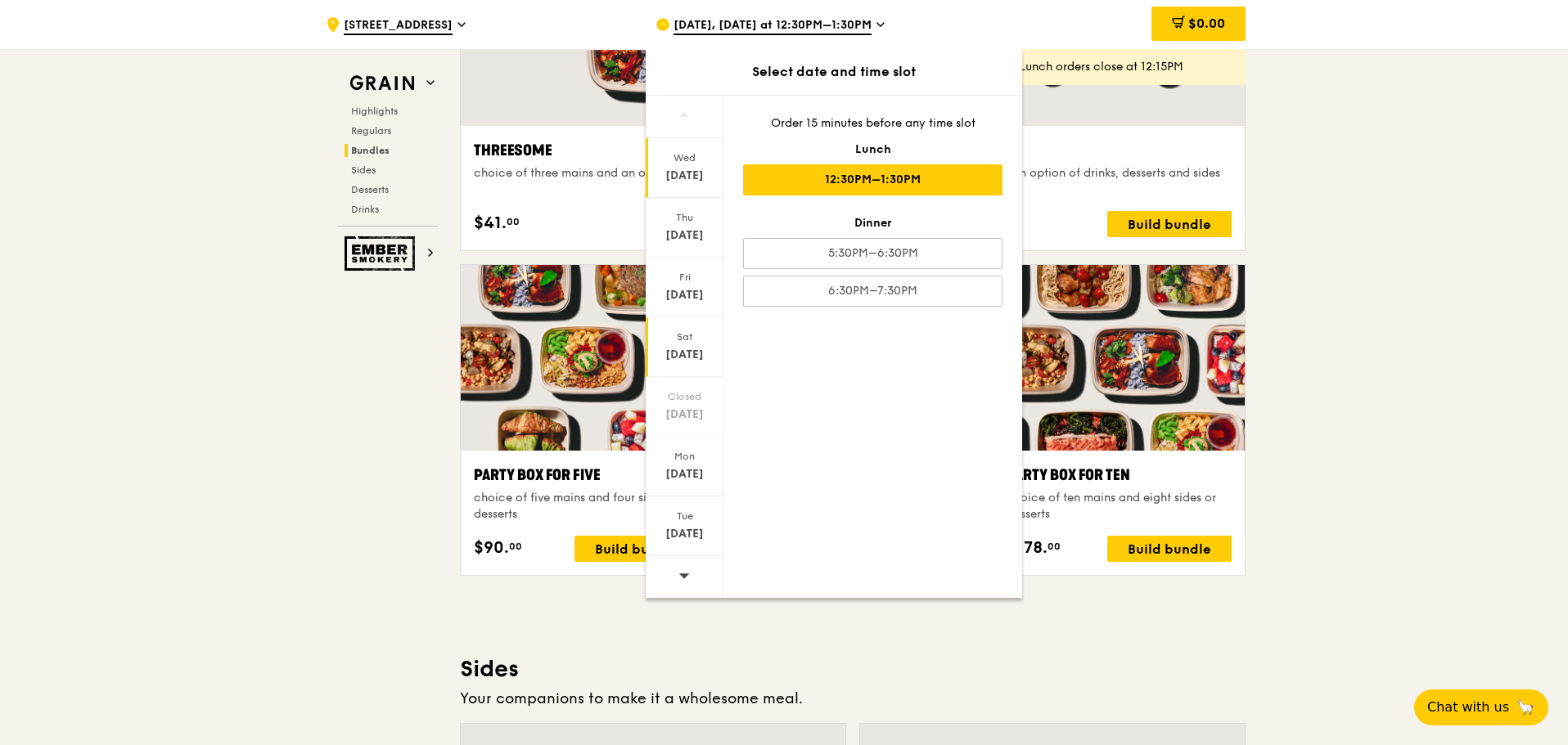
scroll to position [3372, 0]
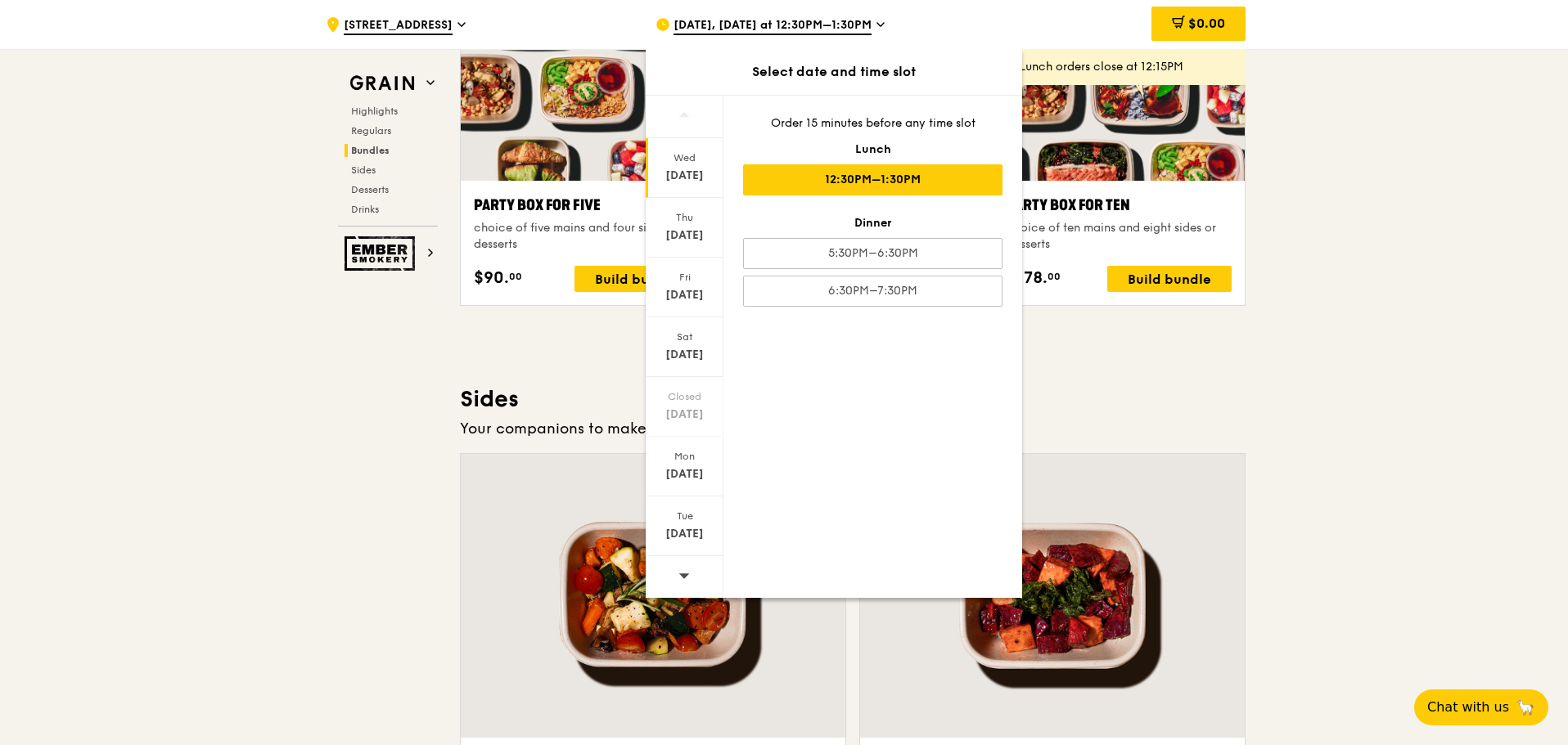
click at [685, 582] on span at bounding box center [685, 575] width 12 height 39
click at [684, 483] on div "Mon Oct 6" at bounding box center [685, 467] width 78 height 59
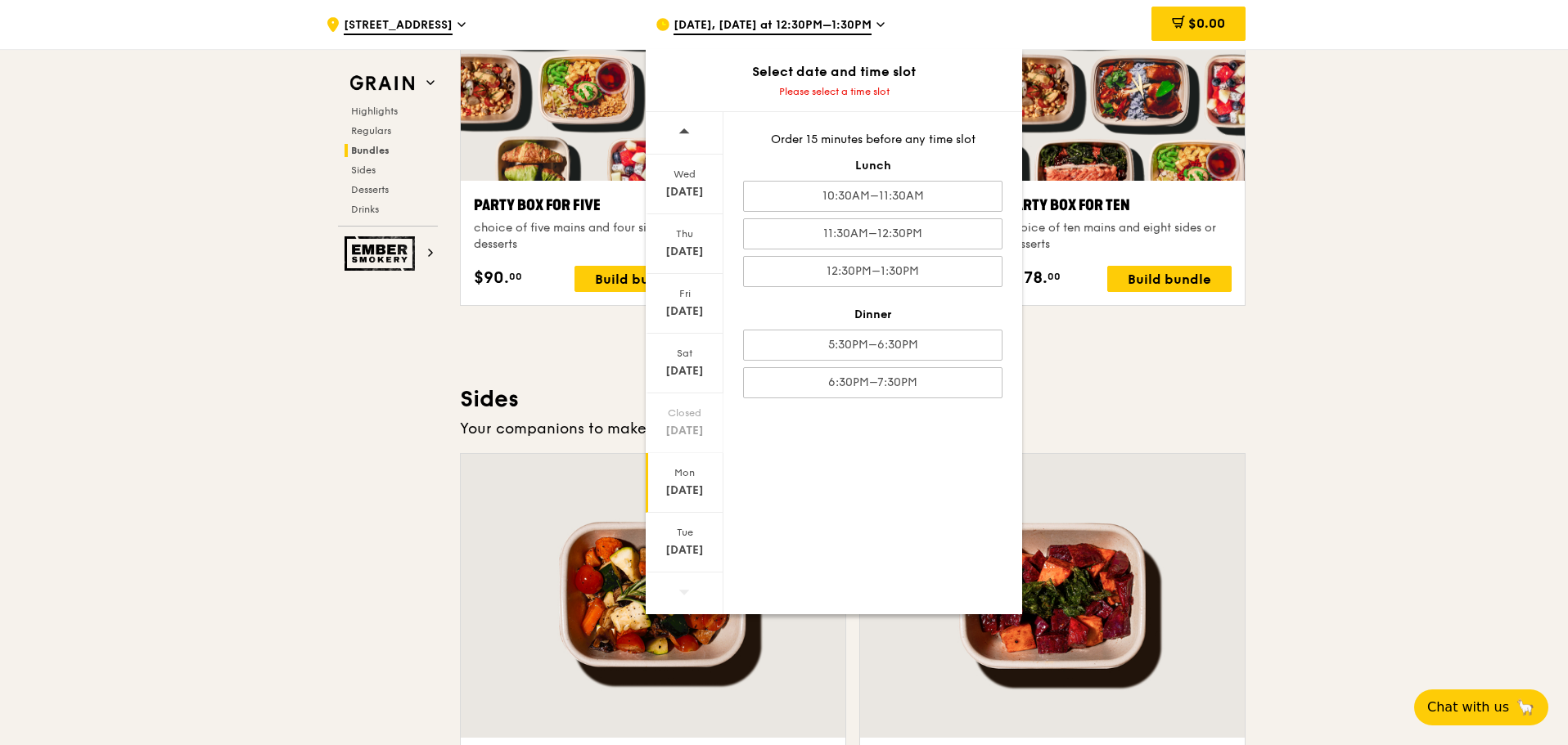
click at [707, 491] on div "Oct 6" at bounding box center [685, 491] width 73 height 17
click at [961, 227] on div "11:30AM–12:30PM" at bounding box center [873, 233] width 259 height 31
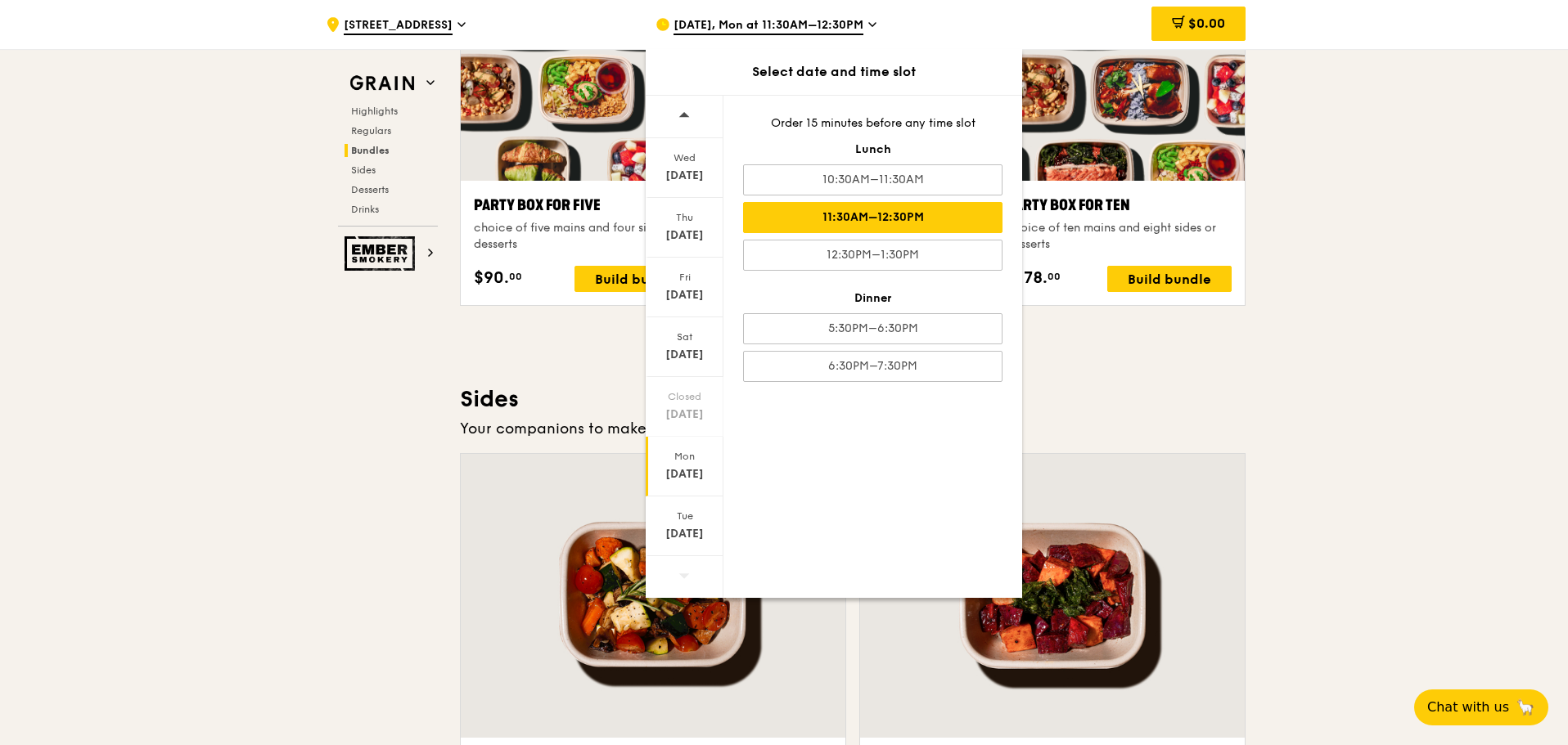
click at [1375, 418] on div ".cls-1 { fill: none; stroke: #fff; stroke-linecap: round; stroke-linejoin: roun…" at bounding box center [784, 169] width 1568 height 6927
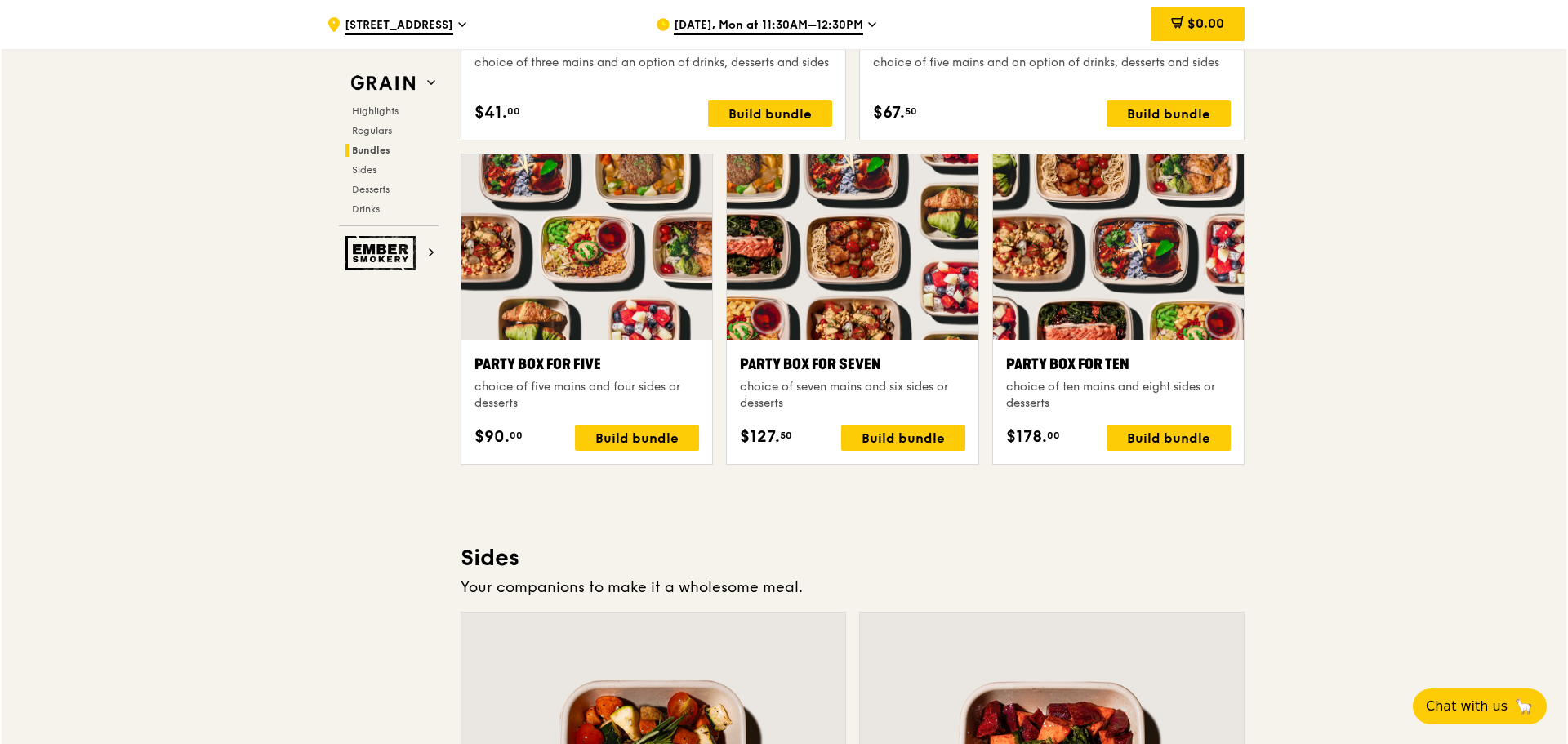
scroll to position [3122, 0]
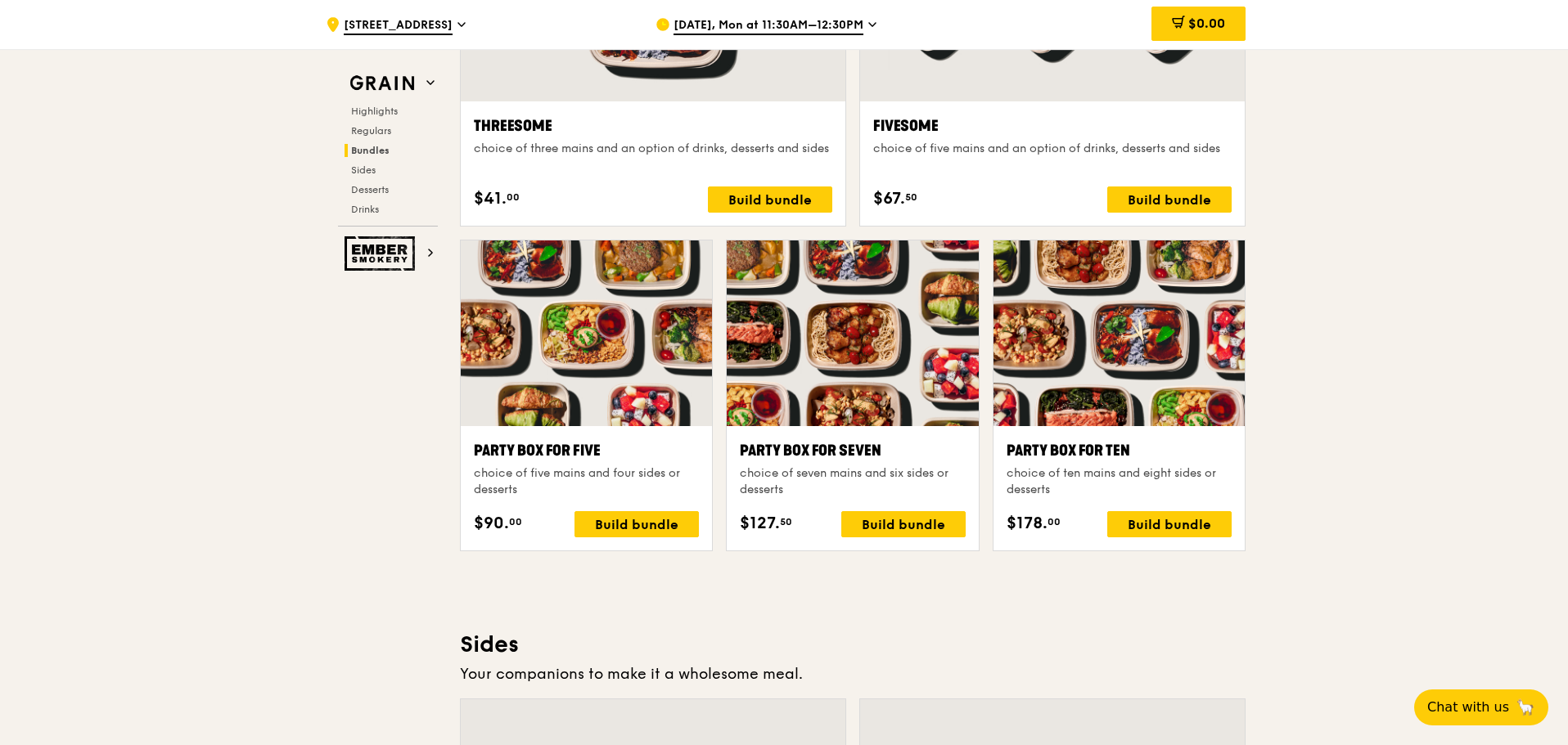
click at [1540, 487] on div ".cls-1 { fill: none; stroke: #fff; stroke-linecap: round; stroke-linejoin: roun…" at bounding box center [784, 415] width 1568 height 6927
click at [1198, 518] on div "Build bundle" at bounding box center [1169, 524] width 125 height 26
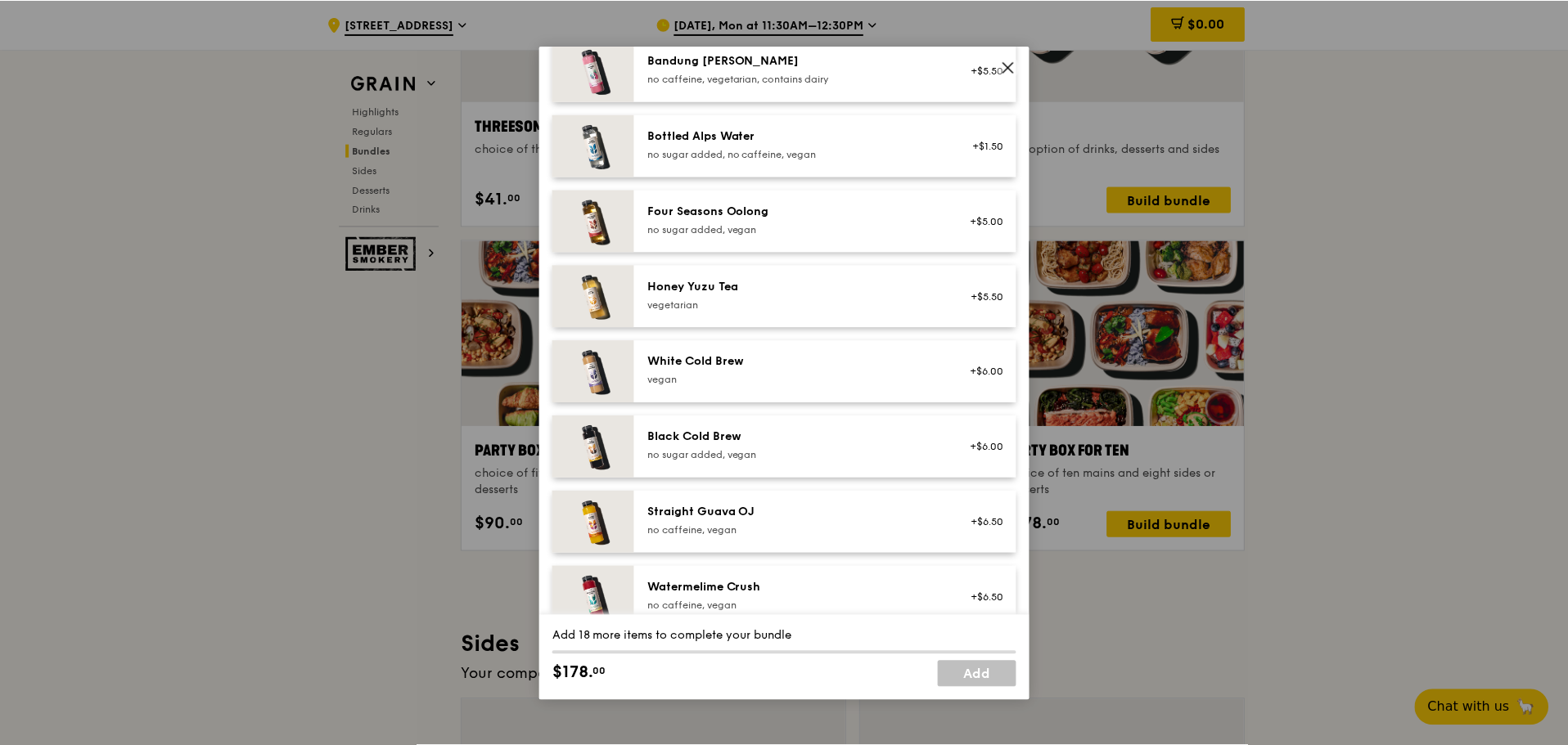
scroll to position [1873, 0]
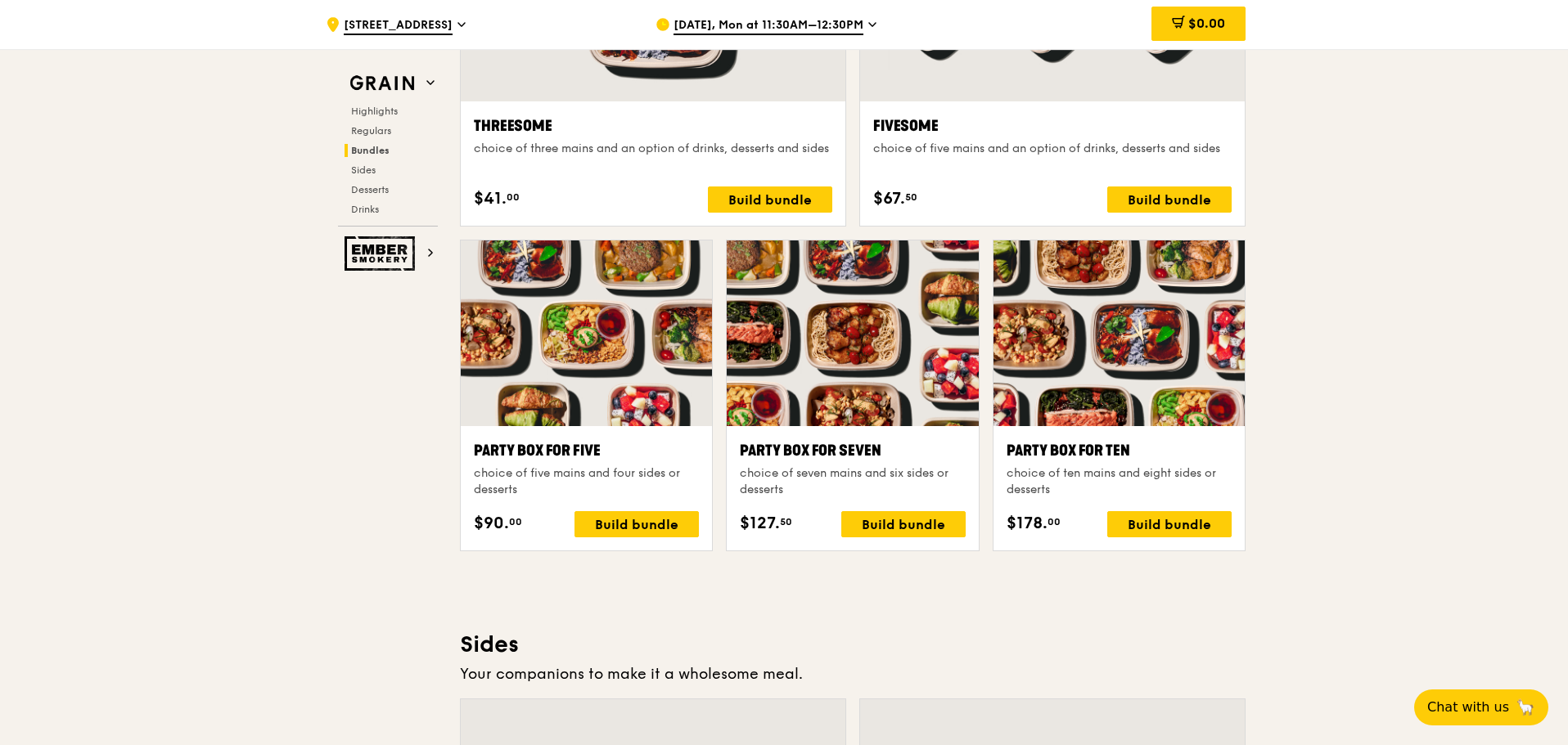
click at [1476, 461] on div ".cls-1 { fill: none; stroke: #fff; stroke-linecap: round; stroke-linejoin: roun…" at bounding box center [784, 415] width 1568 height 6927
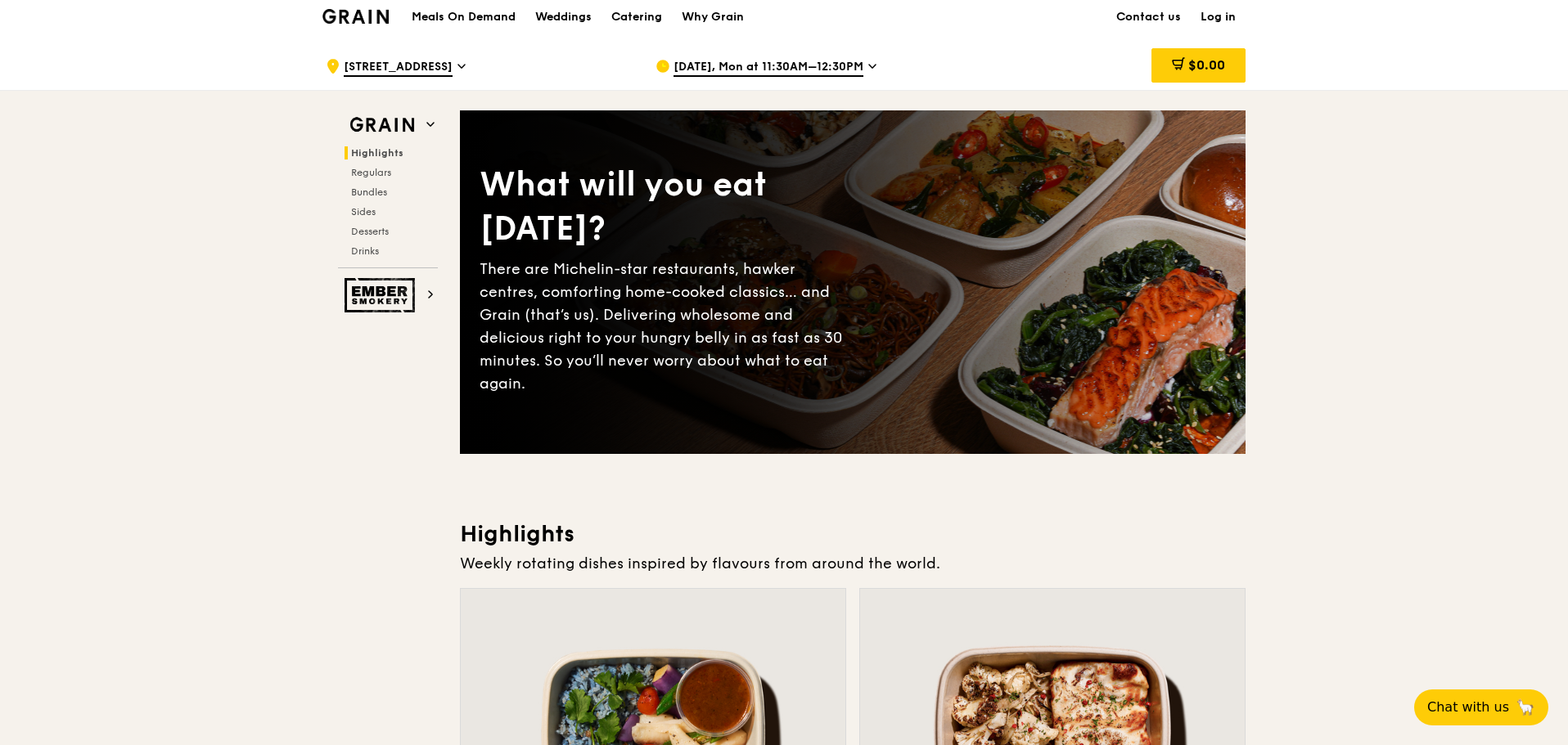
scroll to position [0, 0]
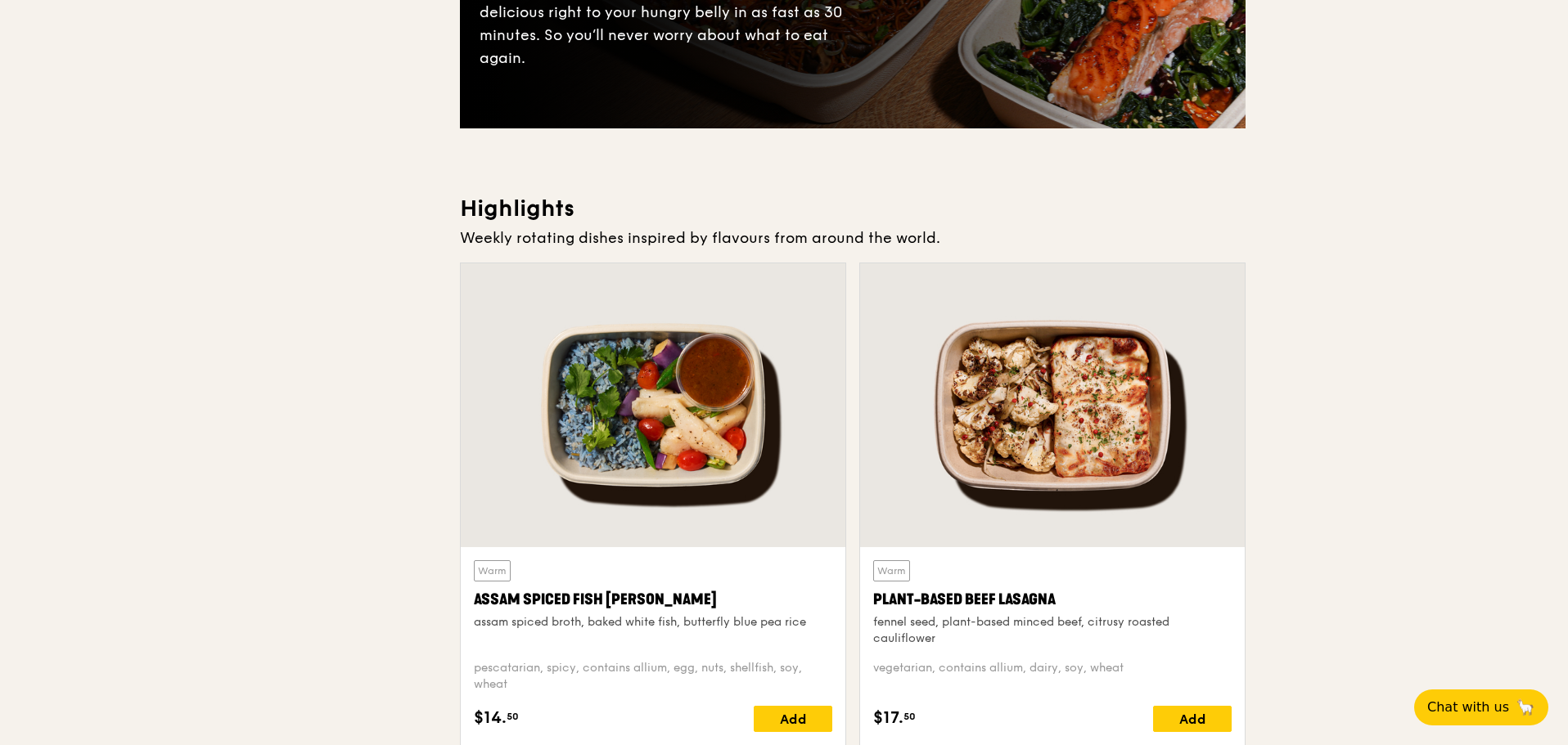
scroll to position [655, 0]
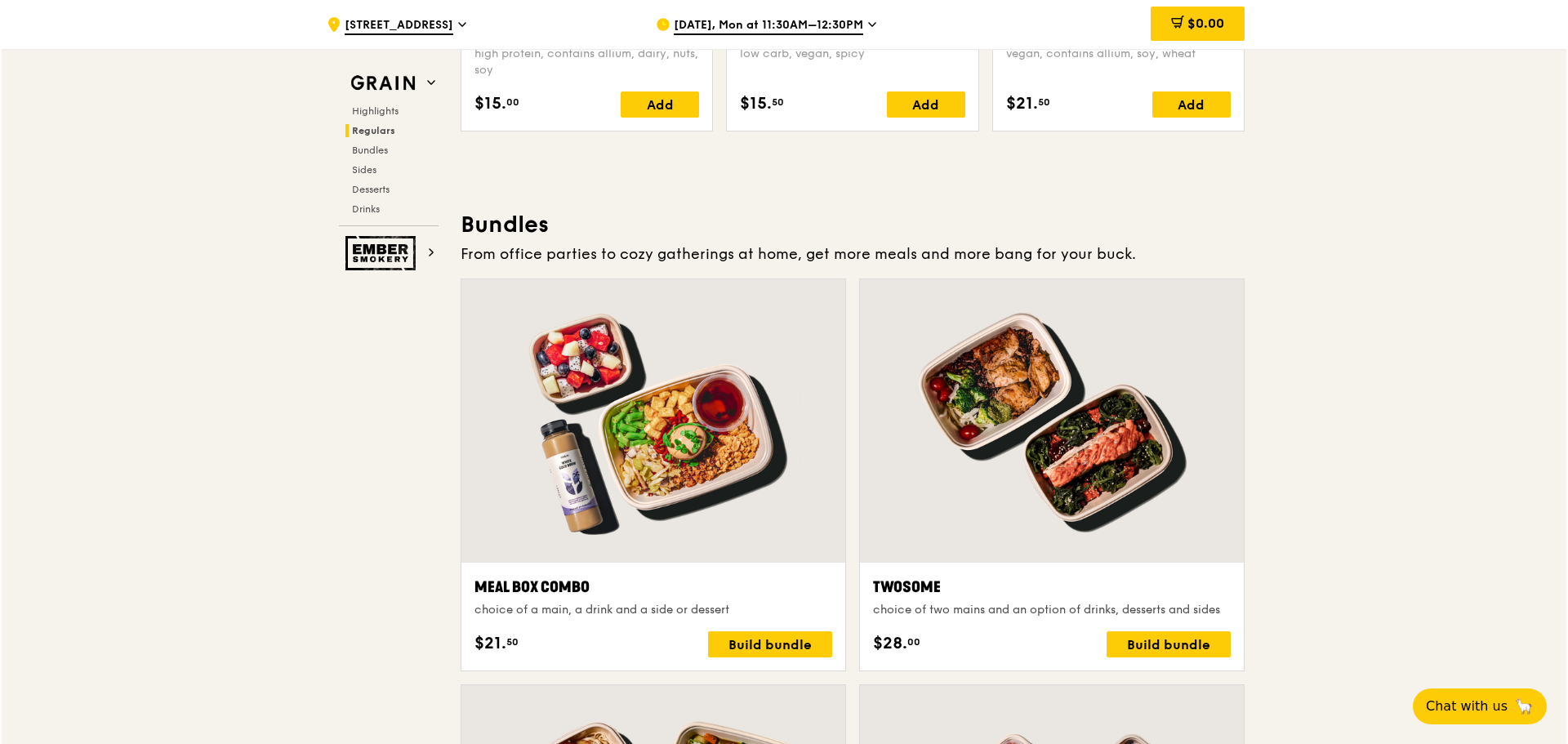
scroll to position [2288, 0]
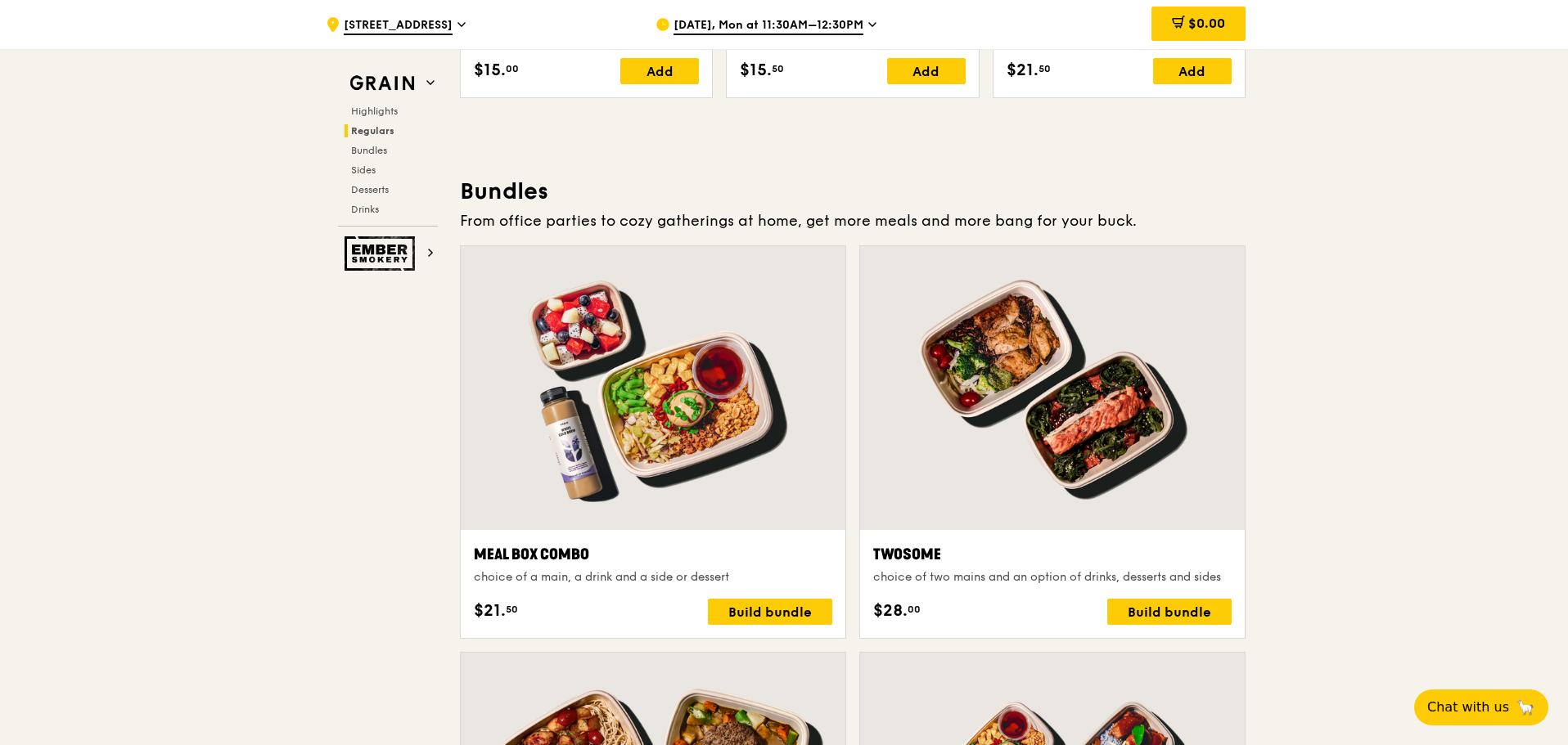
click at [689, 436] on div at bounding box center [653, 388] width 385 height 284
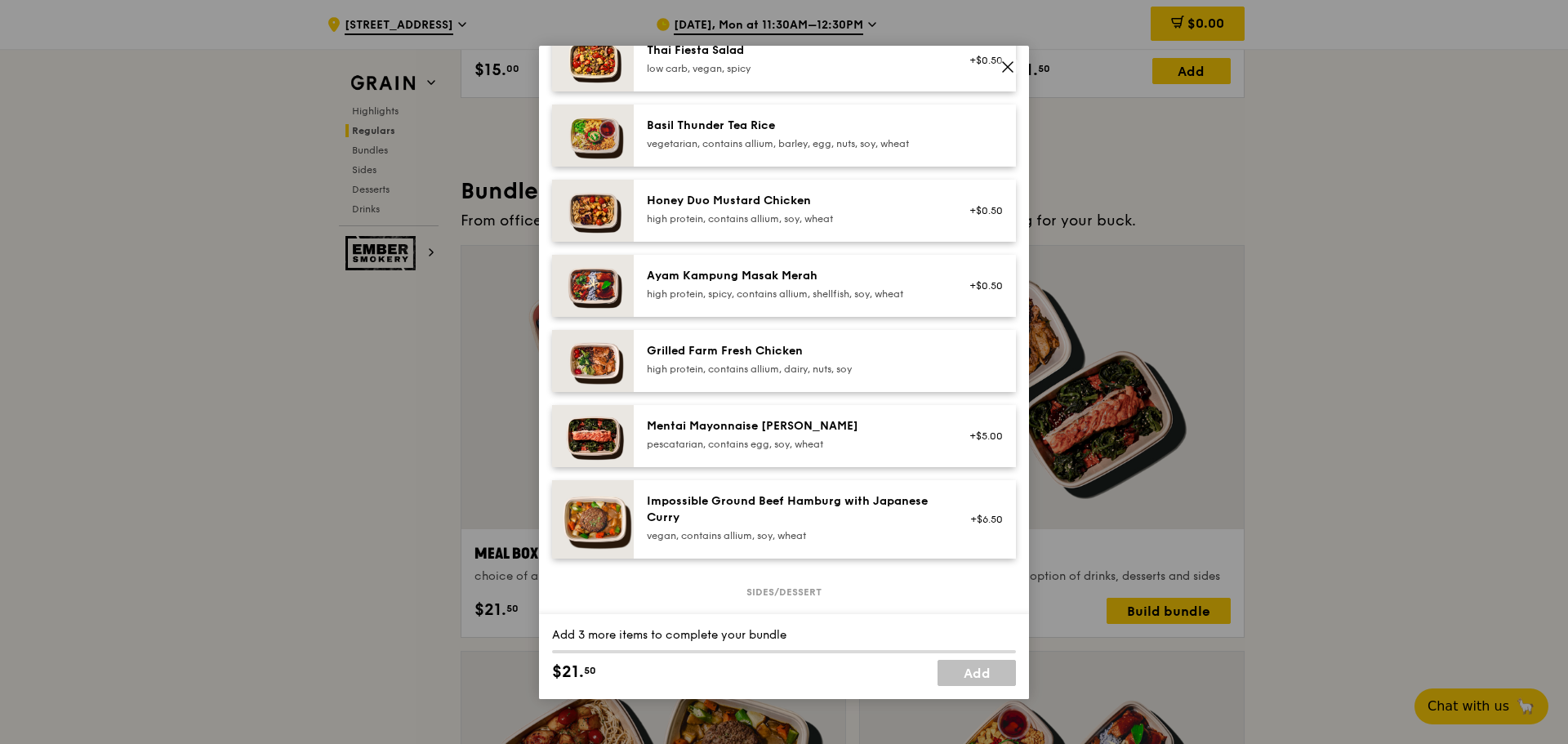
scroll to position [327, 0]
click at [677, 375] on div "high protein, contains allium, dairy, nuts, soy" at bounding box center [793, 368] width 293 height 13
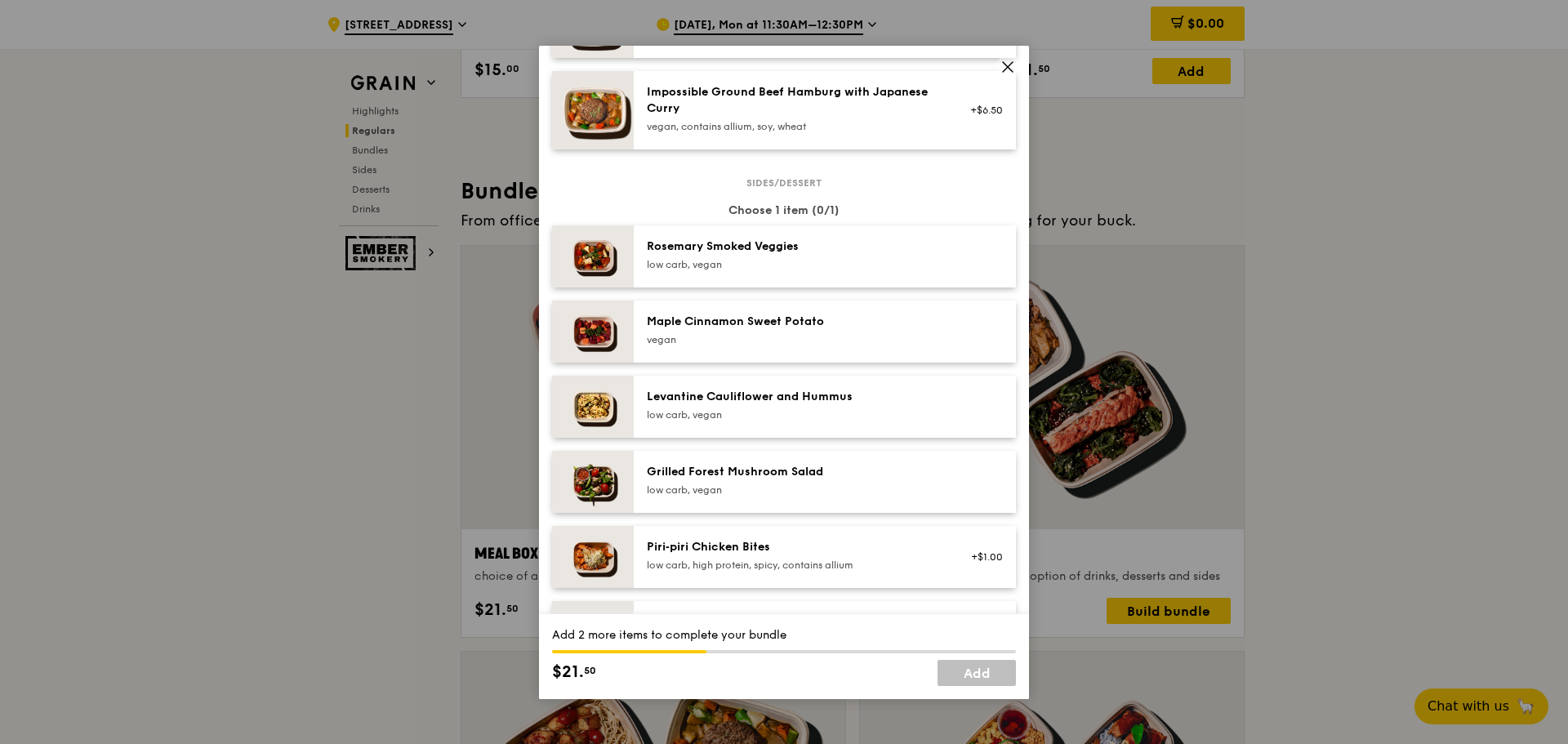
scroll to position [899, 0]
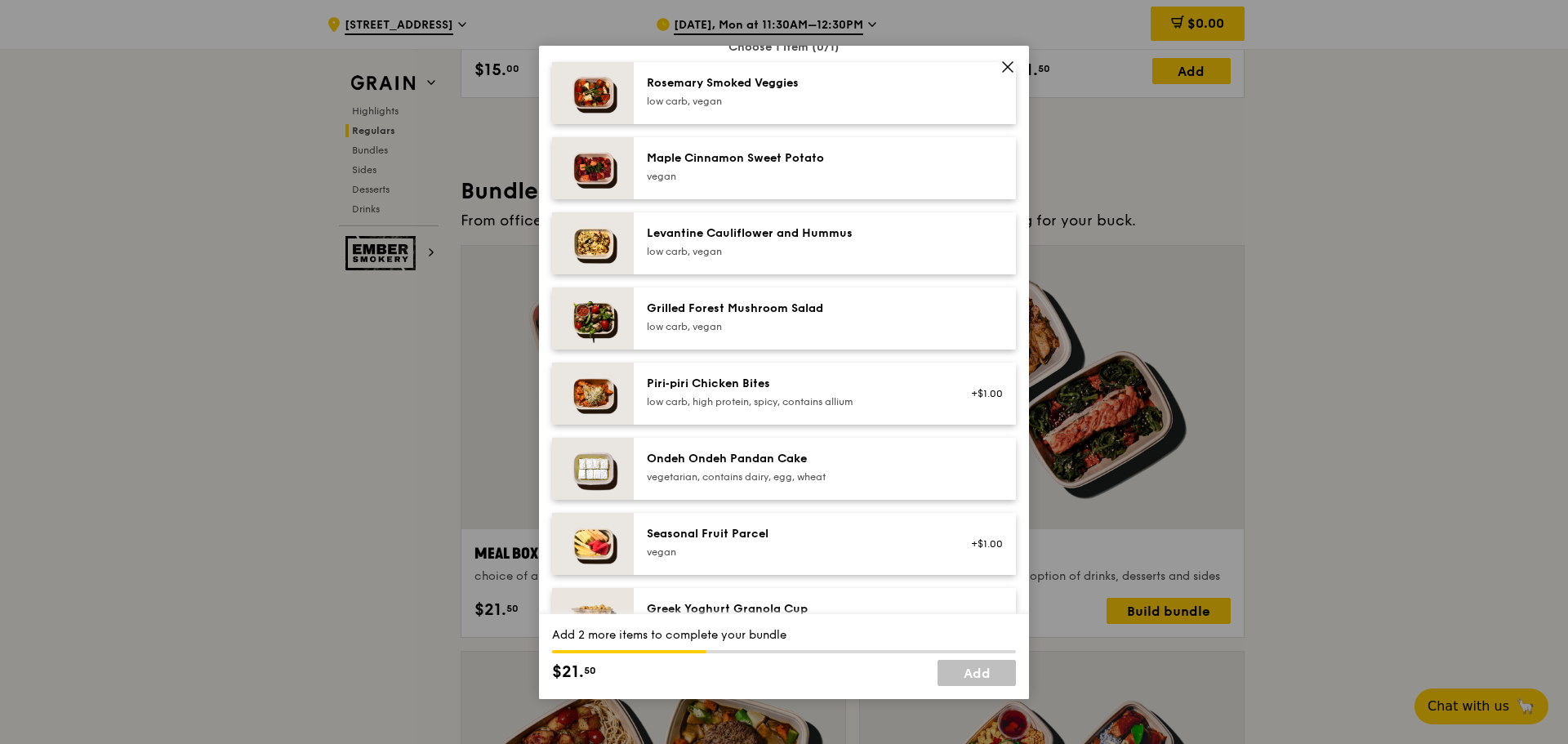
click at [837, 409] on div "low carb, high protein, spicy, contains allium" at bounding box center [793, 401] width 293 height 13
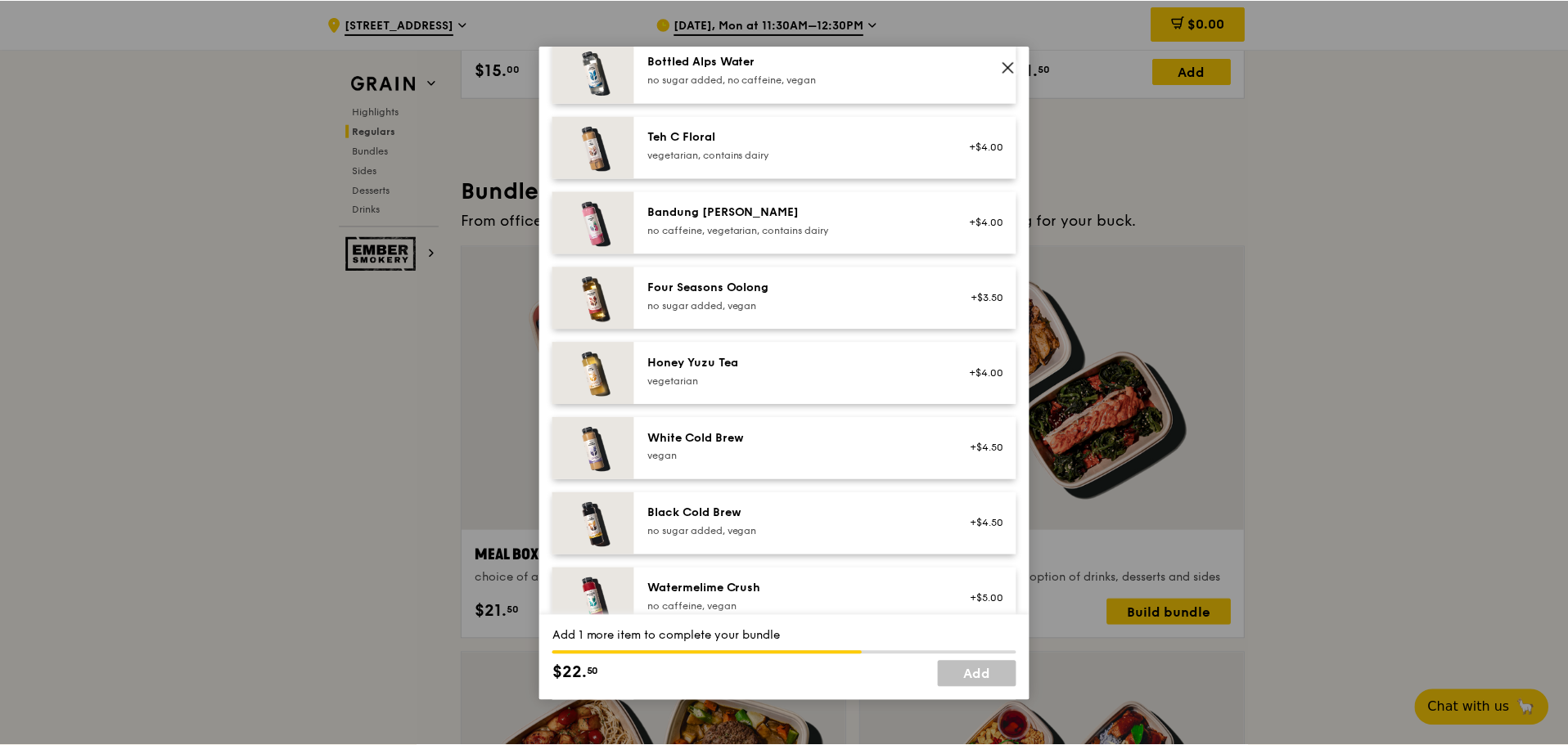
scroll to position [1801, 0]
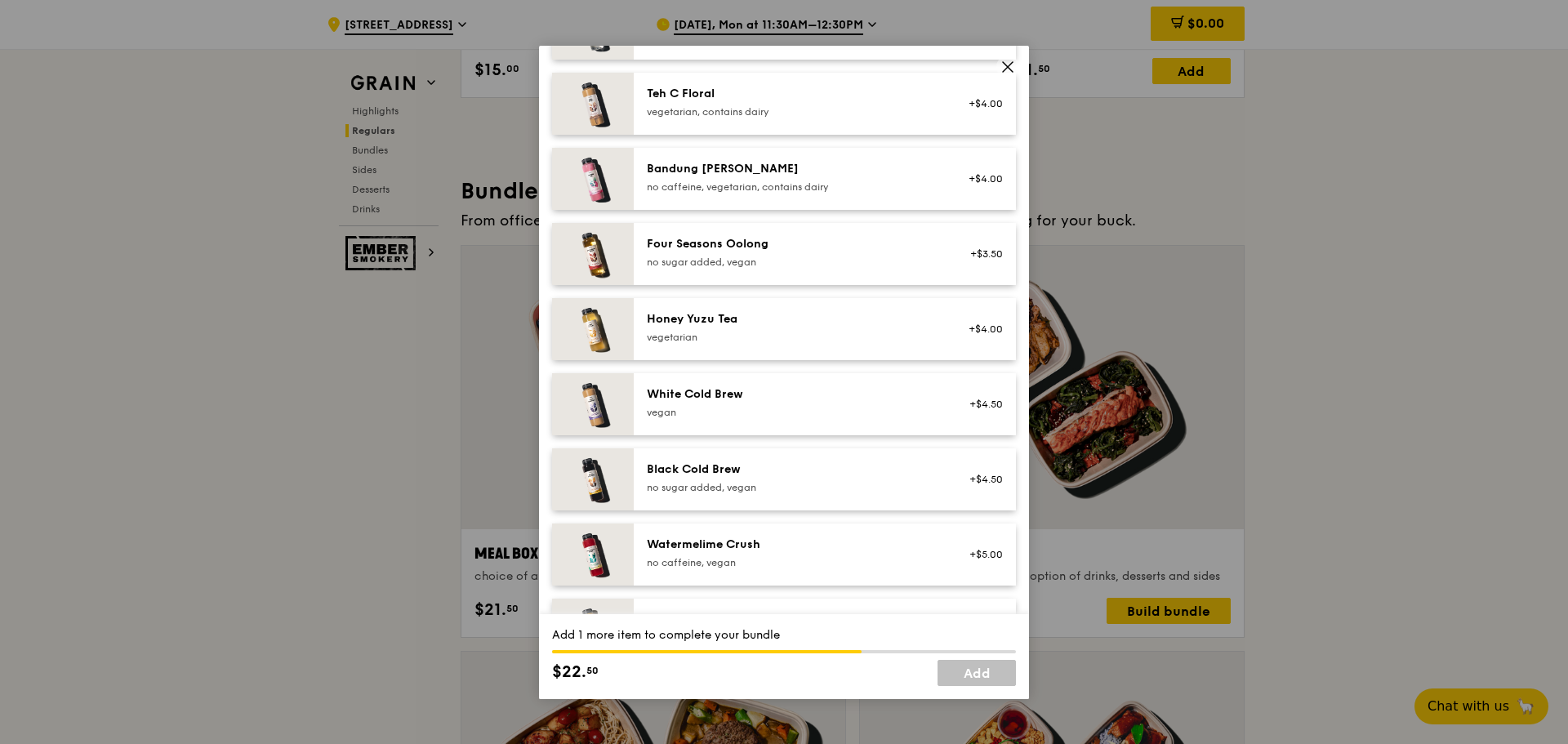
click at [697, 328] on div "Honey Yuzu Tea" at bounding box center [793, 319] width 293 height 17
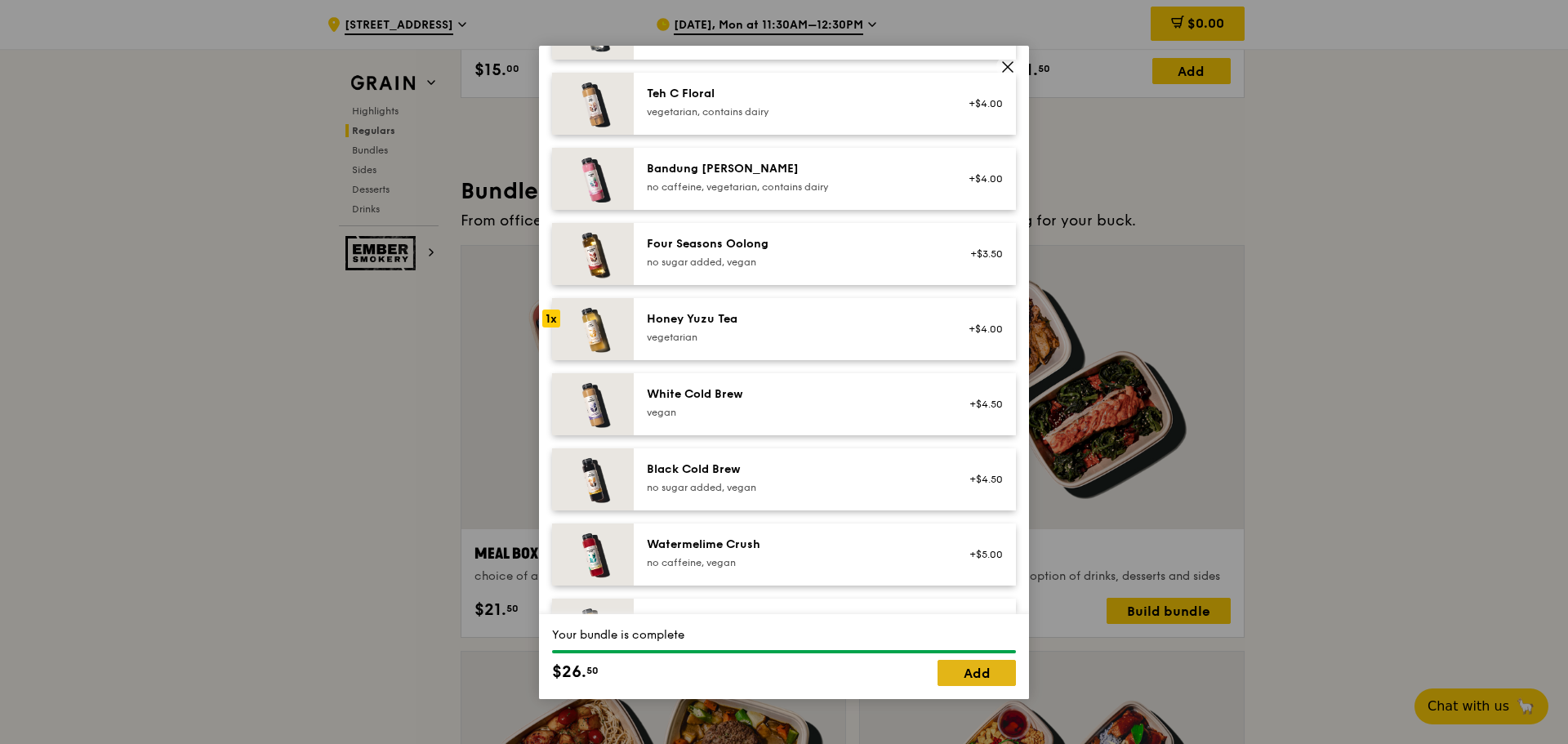
click at [972, 673] on link "Add" at bounding box center [977, 673] width 78 height 26
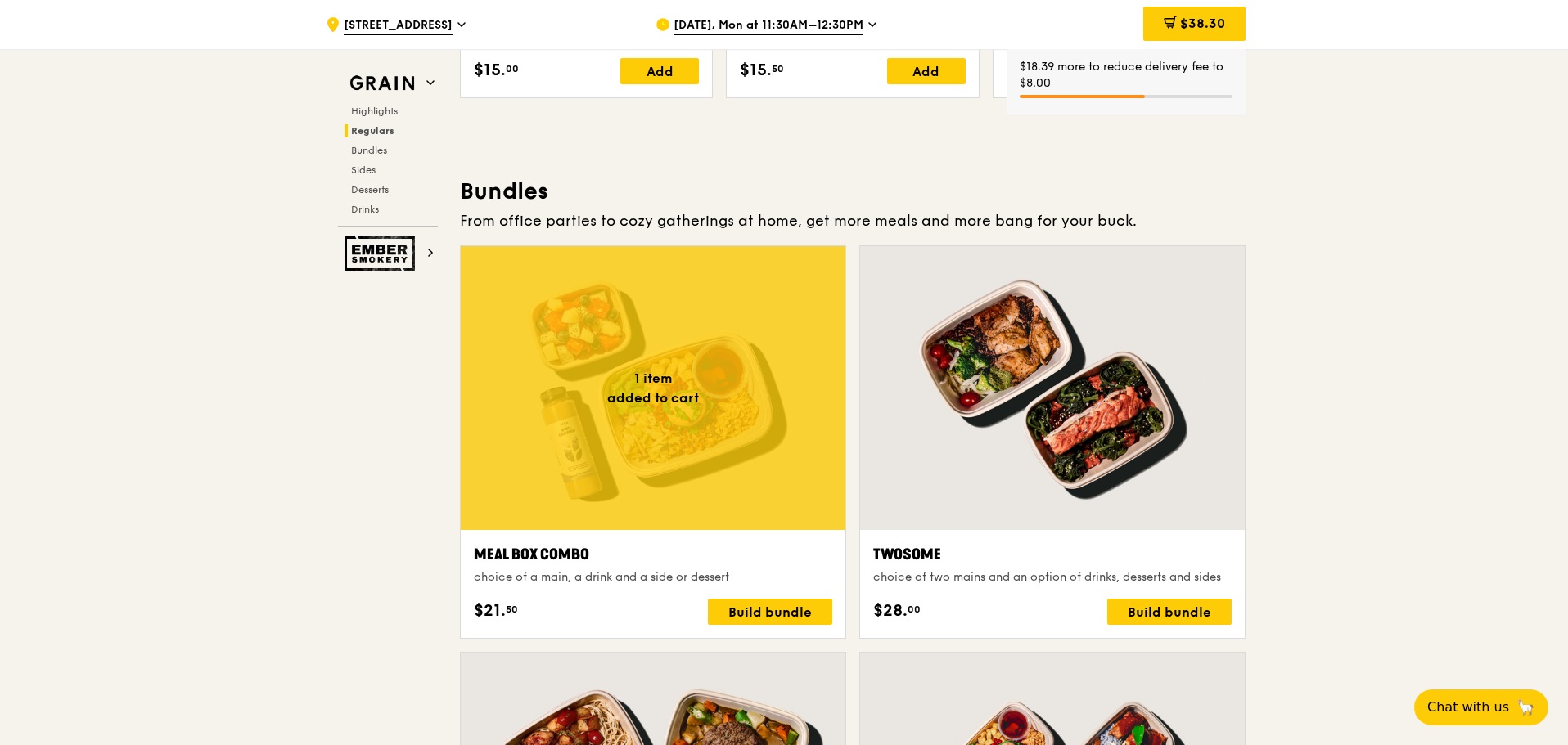
click at [1186, 29] on span "$38.30" at bounding box center [1202, 24] width 45 height 16
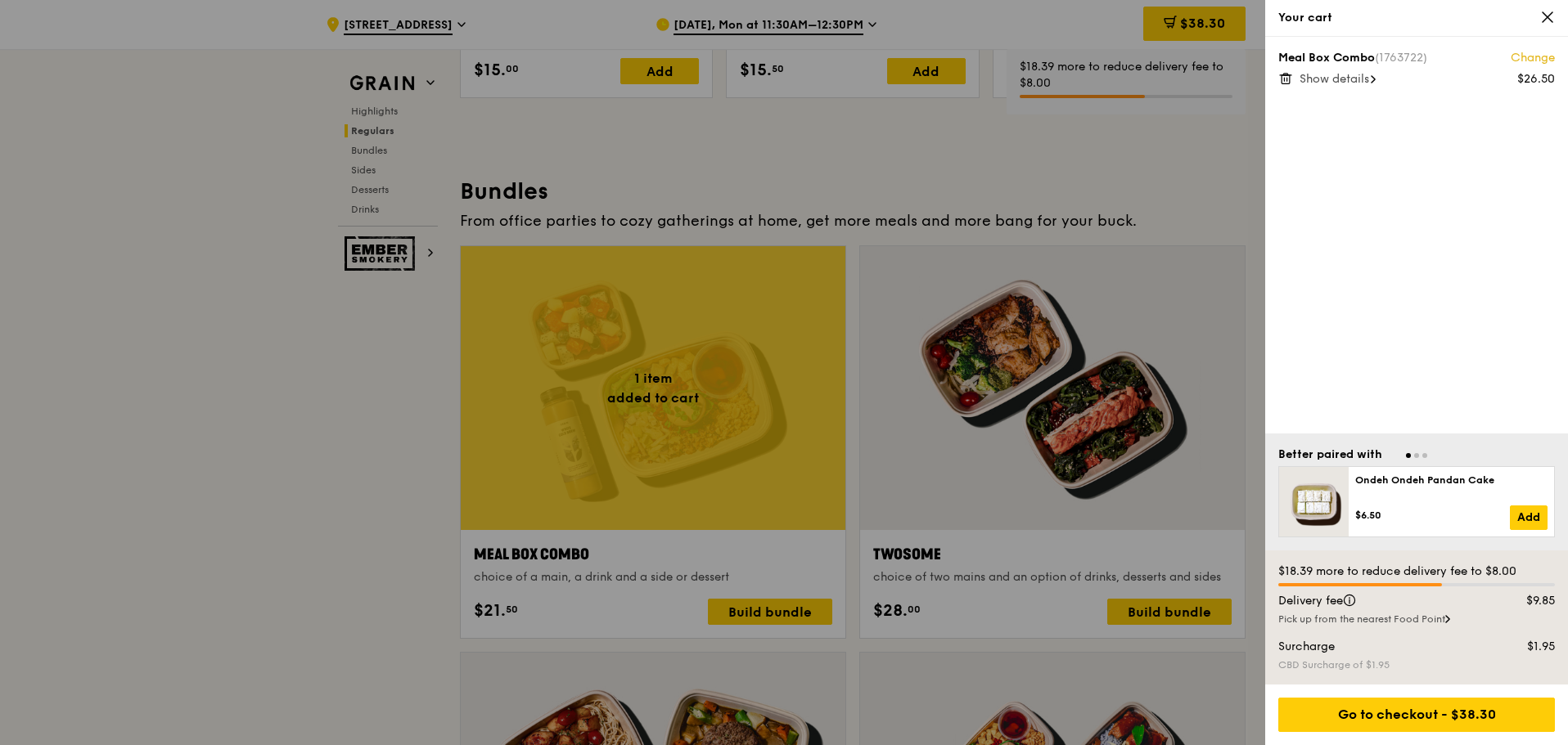
scroll to position [2284, 0]
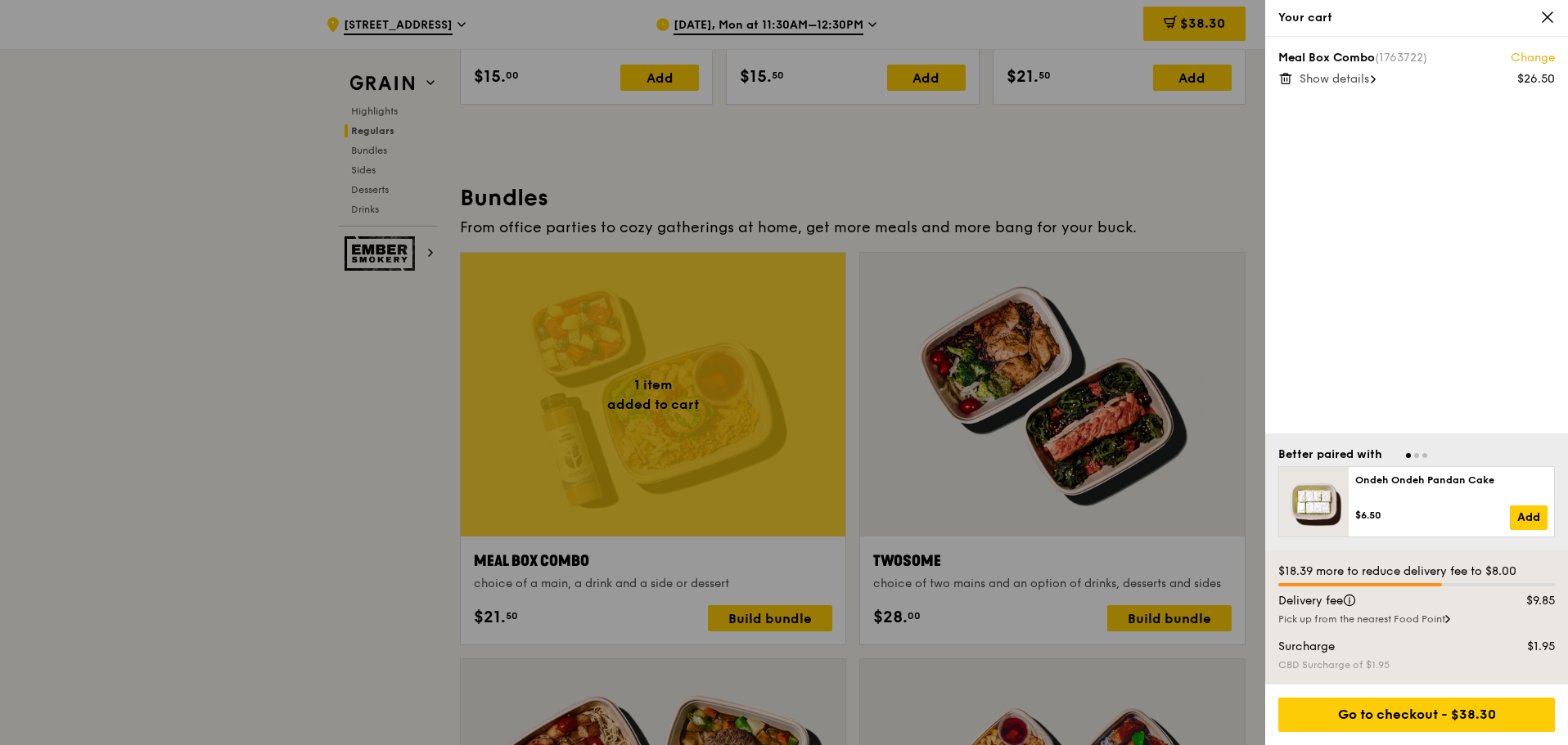
click at [1545, 18] on icon at bounding box center [1547, 17] width 10 height 10
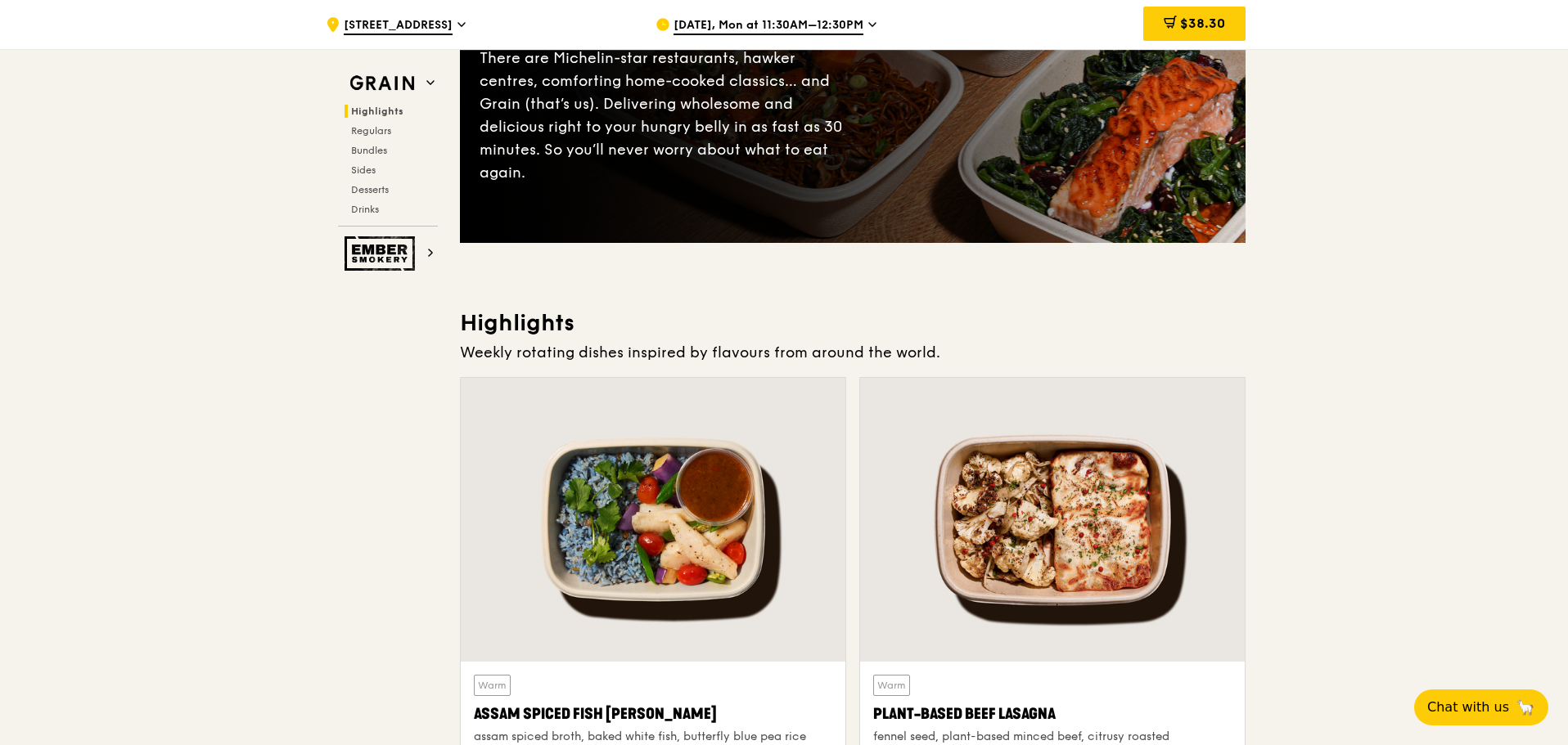
scroll to position [0, 0]
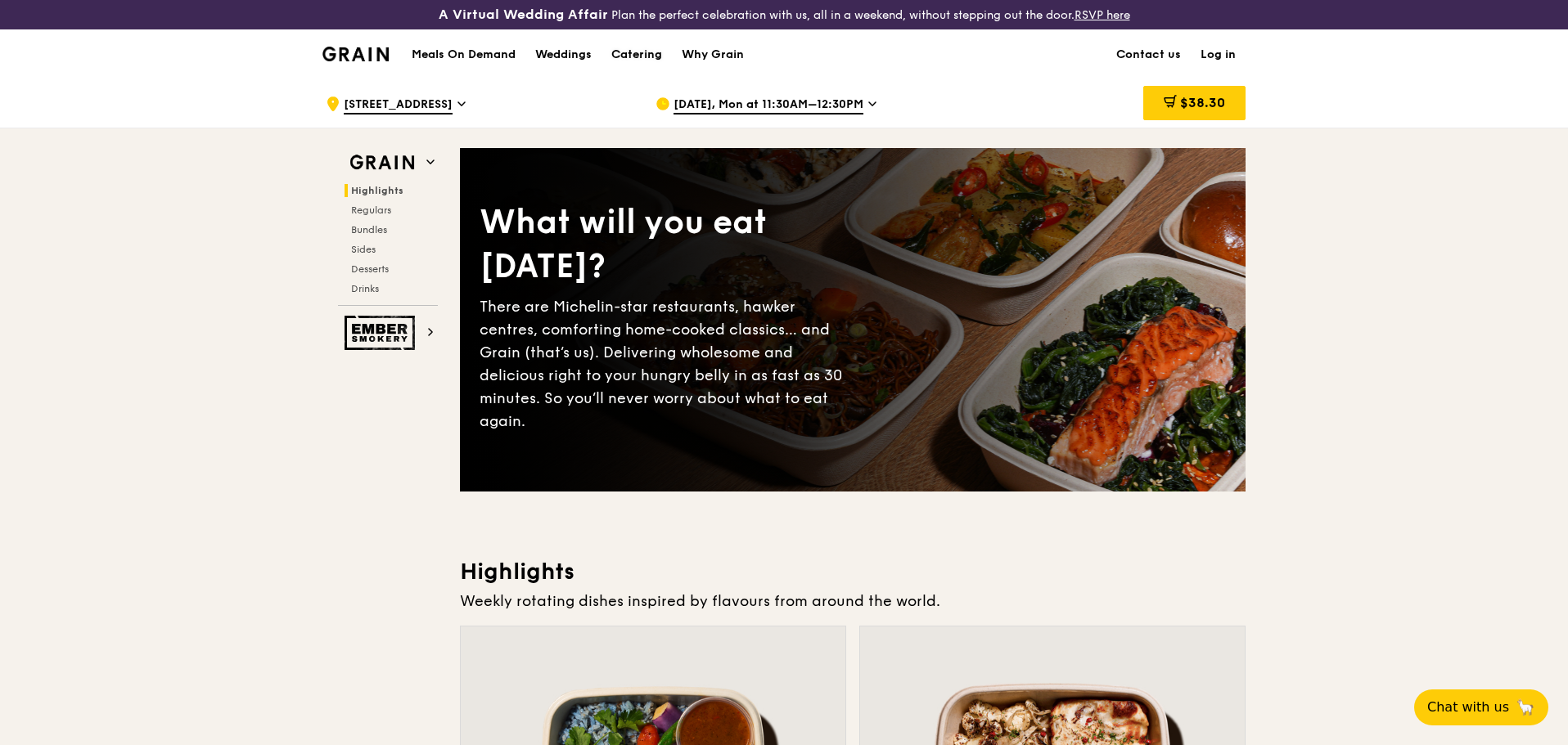
click at [644, 51] on div "Catering" at bounding box center [636, 55] width 50 height 49
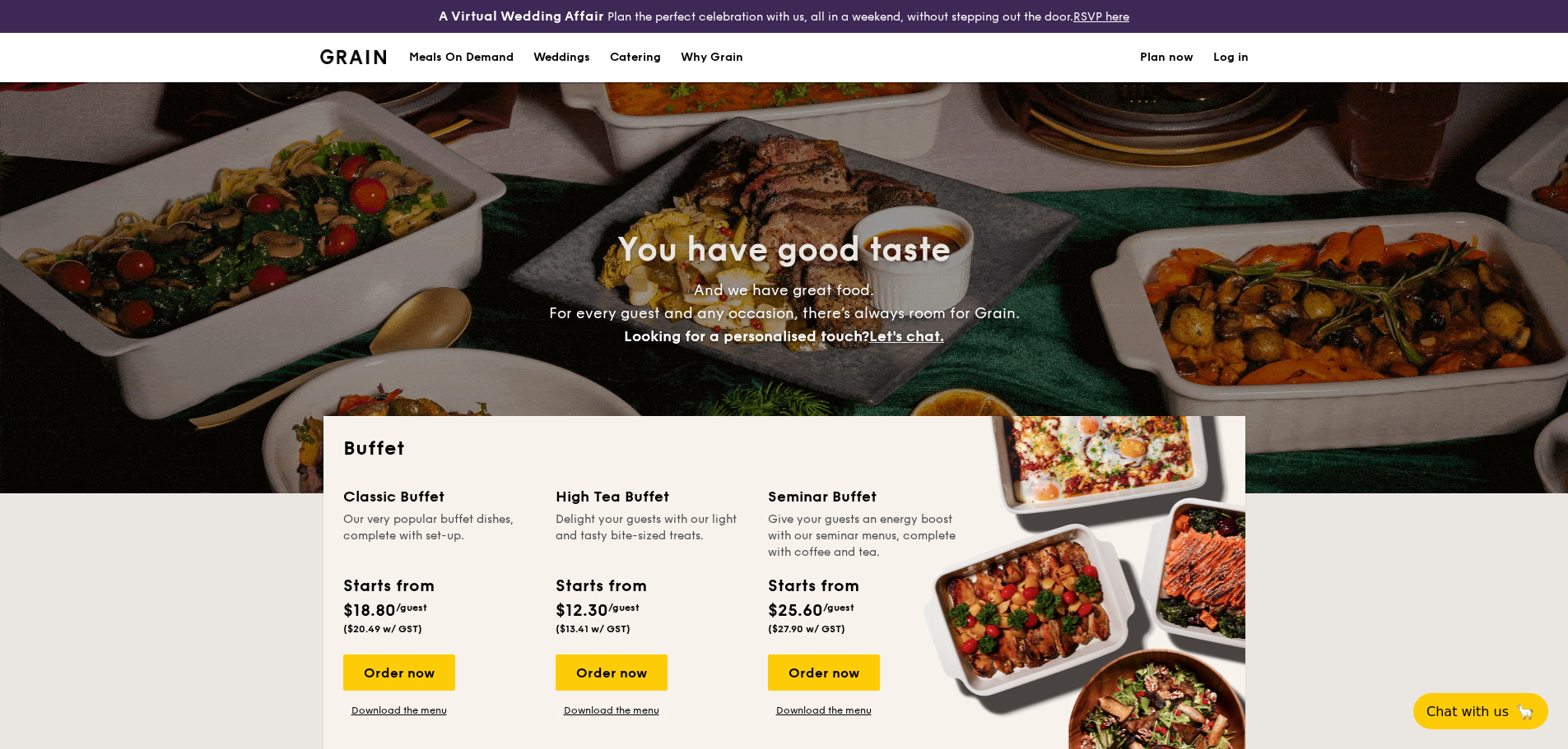
select select
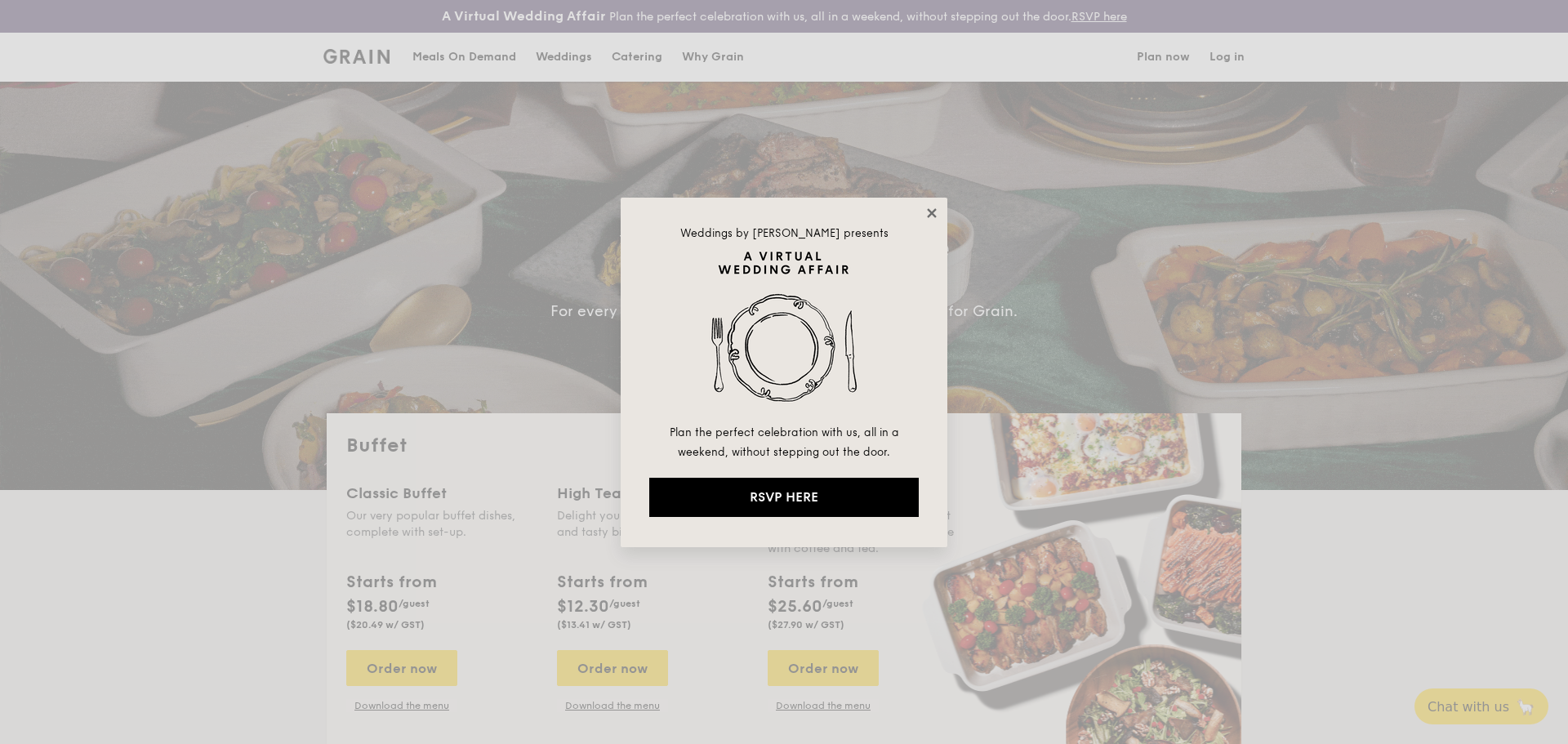
click at [924, 209] on icon at bounding box center [931, 212] width 15 height 15
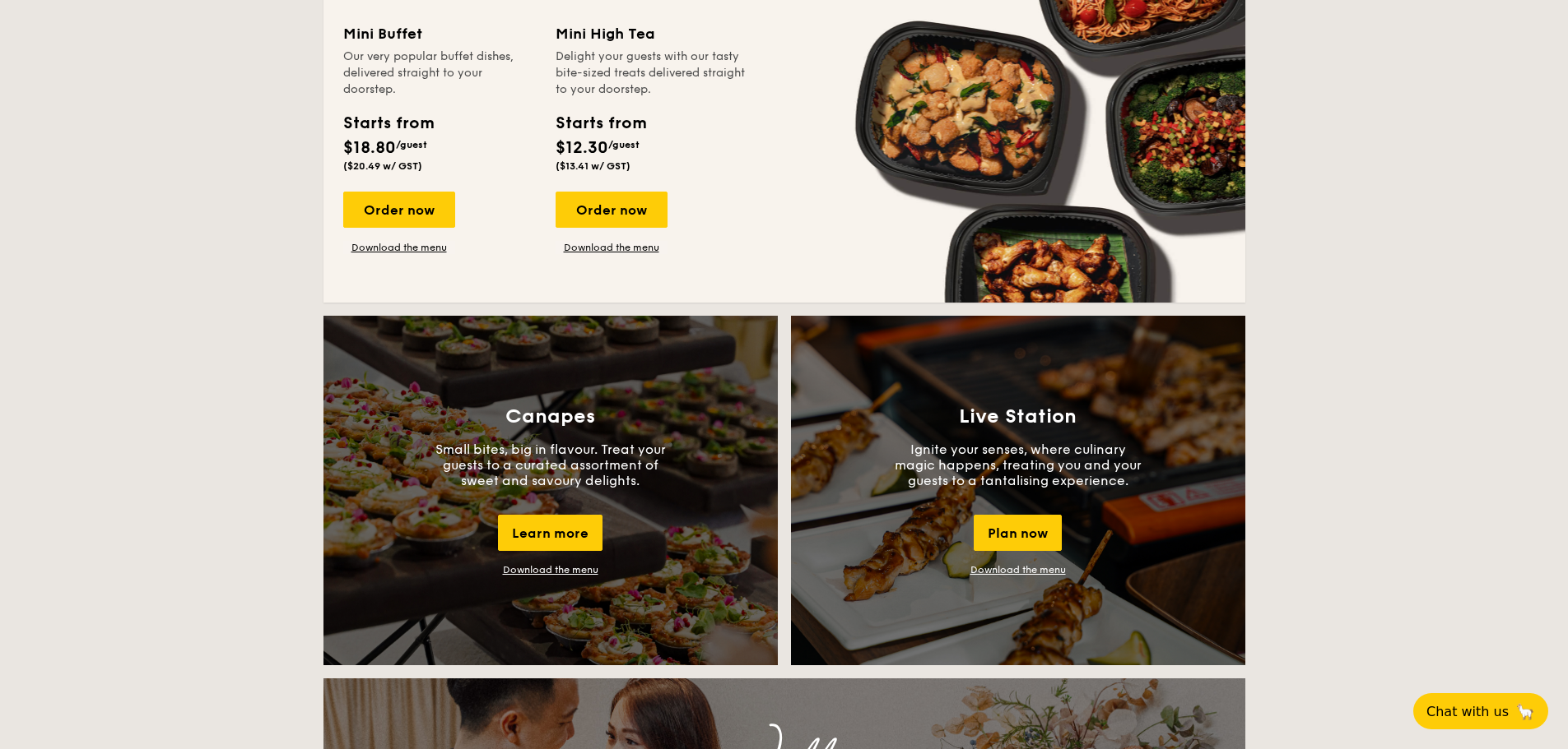
scroll to position [988, 0]
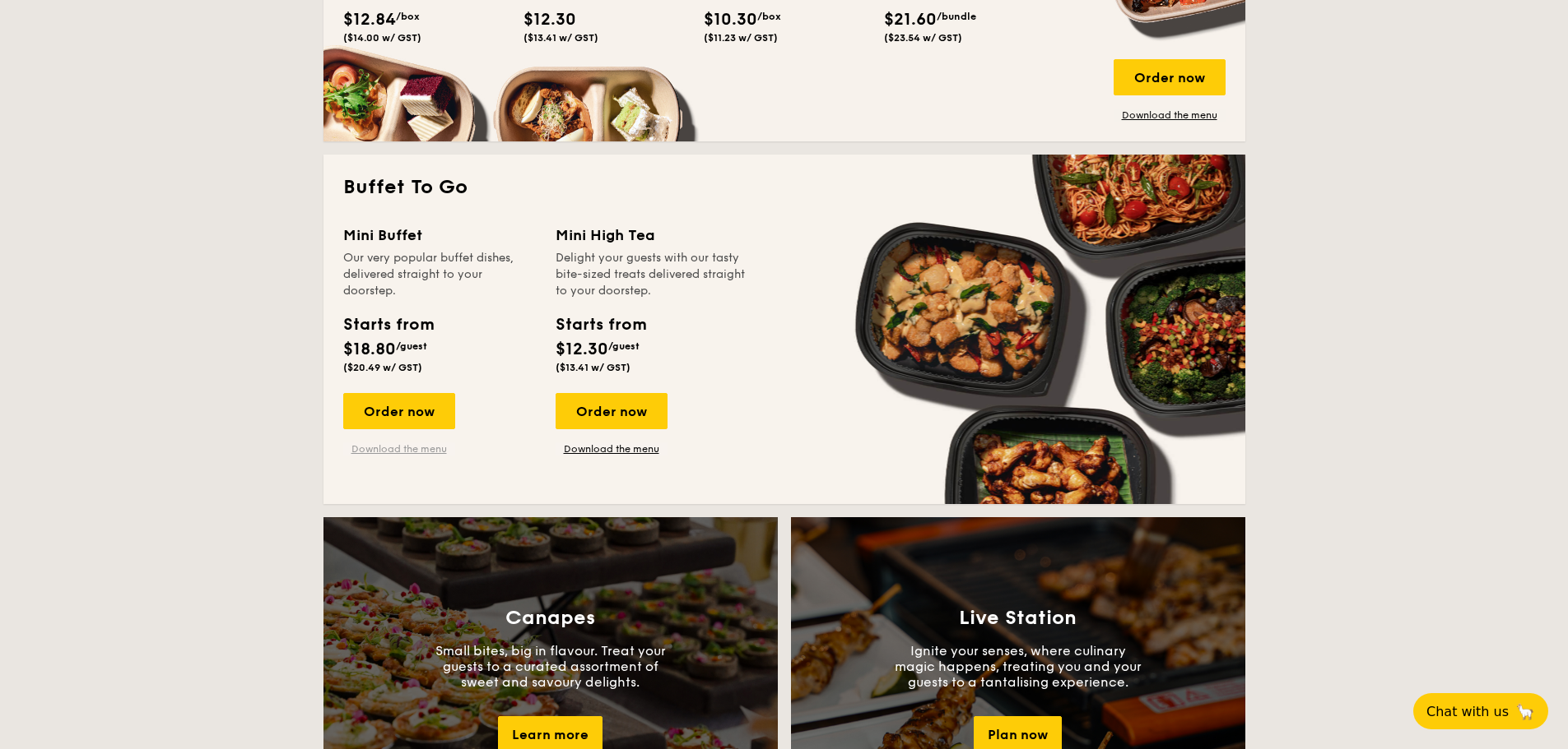
click at [426, 450] on link "Download the menu" at bounding box center [399, 449] width 111 height 13
